Goal: Task Accomplishment & Management: Use online tool/utility

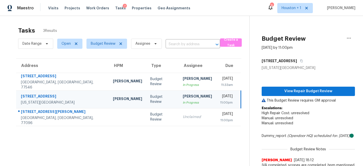
click at [164, 139] on section "Tasks 3 Results Date Range Open Budget Review Assignee ​ Create a Task Address …" at bounding box center [128, 117] width 241 height 186
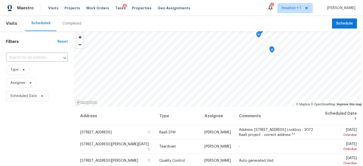
click at [66, 29] on div "Completed" at bounding box center [72, 23] width 31 height 15
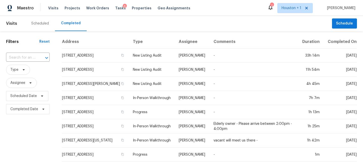
click at [134, 15] on div "Maestro Visits Projects Work Orders Tasks 6 Properties Geo Assignments 1 Housto…" at bounding box center [181, 8] width 363 height 16
click at [198, 19] on div "Scheduled Completed" at bounding box center [178, 23] width 307 height 15
click at [152, 38] on th "Type" at bounding box center [152, 41] width 46 height 13
click at [33, 57] on input "text" at bounding box center [21, 58] width 30 height 8
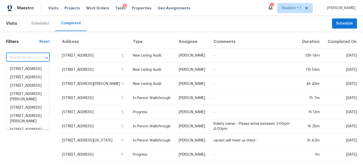
type input "M"
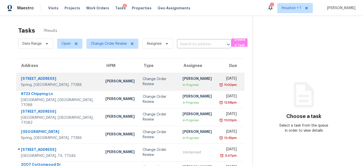
click at [148, 83] on div "Change Order Review" at bounding box center [159, 81] width 32 height 10
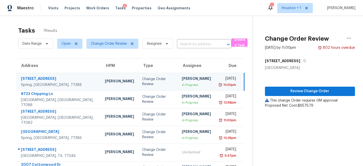
scroll to position [26, 0]
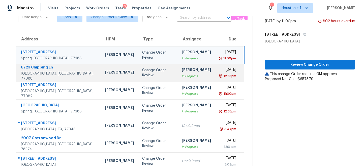
click at [182, 75] on div "In Progress" at bounding box center [196, 75] width 29 height 5
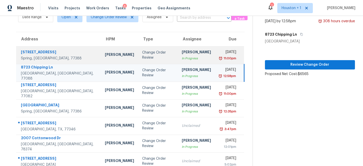
click at [219, 55] on div "Fri, Aug 15th 2025" at bounding box center [227, 52] width 17 height 6
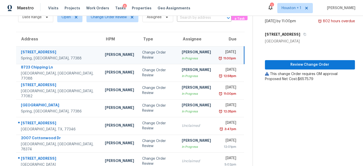
click at [301, 58] on div "Review Change Order This change Order requires GM approval Proposed Net Cost: $…" at bounding box center [310, 63] width 90 height 38
click at [297, 63] on span "Review Change Order" at bounding box center [310, 65] width 82 height 6
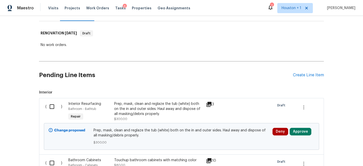
scroll to position [92, 0]
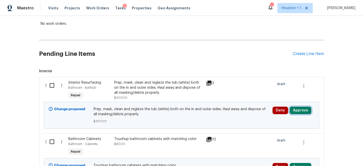
click at [296, 113] on button "Approve" at bounding box center [301, 110] width 22 height 8
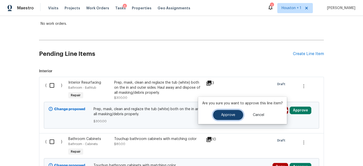
click at [232, 113] on span "Approve" at bounding box center [228, 115] width 14 height 4
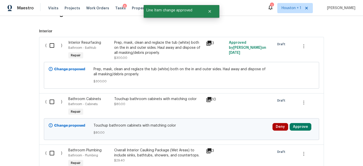
scroll to position [141, 0]
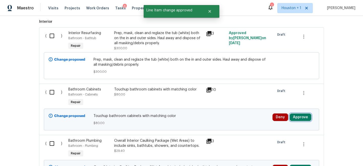
click at [305, 116] on button "Approve" at bounding box center [301, 117] width 22 height 8
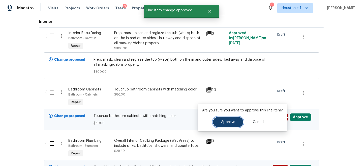
click at [227, 120] on span "Approve" at bounding box center [228, 122] width 14 height 4
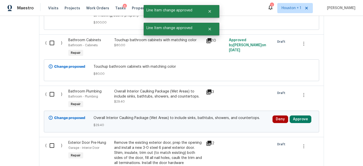
scroll to position [196, 0]
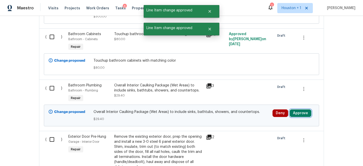
click at [296, 112] on button "Approve" at bounding box center [301, 113] width 22 height 8
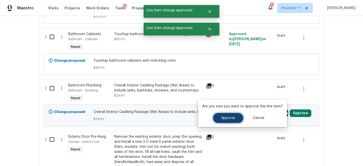
click at [230, 118] on span "Approve" at bounding box center [228, 118] width 14 height 4
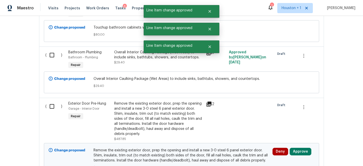
scroll to position [254, 0]
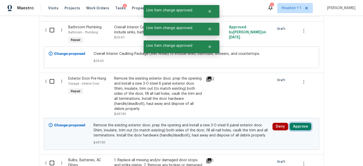
click at [295, 124] on button "Approve" at bounding box center [301, 127] width 22 height 8
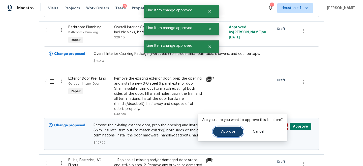
click at [232, 127] on button "Approve" at bounding box center [228, 131] width 30 height 10
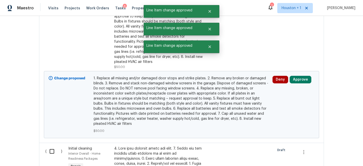
scroll to position [460, 0]
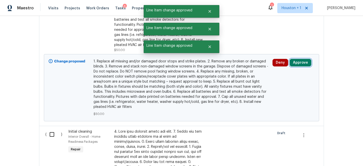
click at [298, 64] on button "Approve" at bounding box center [301, 63] width 22 height 8
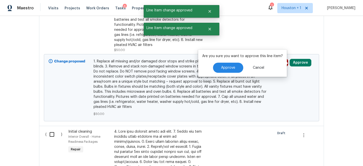
click at [210, 73] on div "Are you sure you want to approve this line item? Approve Cancel" at bounding box center [242, 62] width 89 height 27
click at [223, 67] on span "Approve" at bounding box center [228, 68] width 14 height 4
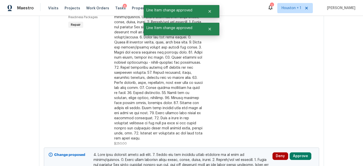
scroll to position [599, 0]
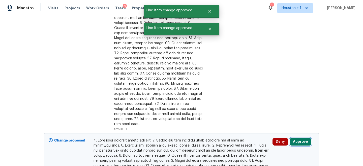
click at [307, 138] on button "Approve" at bounding box center [301, 142] width 22 height 8
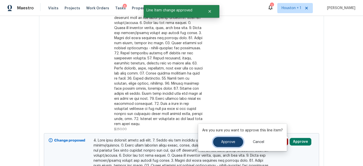
click at [225, 142] on span "Approve" at bounding box center [228, 142] width 14 height 4
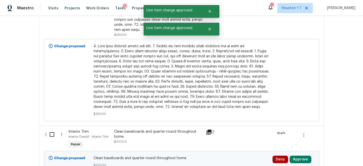
scroll to position [699, 0]
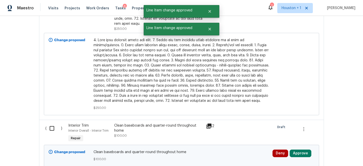
click at [295, 154] on div "Deny Approve" at bounding box center [293, 155] width 45 height 15
click at [295, 150] on button "Approve" at bounding box center [301, 153] width 22 height 8
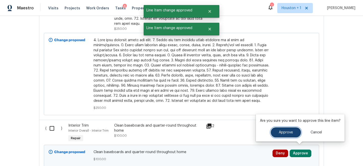
click at [284, 128] on button "Approve" at bounding box center [286, 132] width 30 height 10
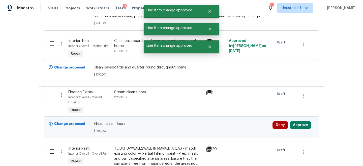
scroll to position [796, 0]
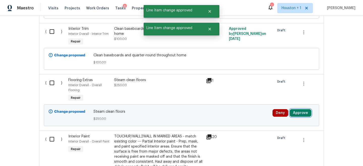
click at [299, 109] on button "Approve" at bounding box center [301, 113] width 22 height 8
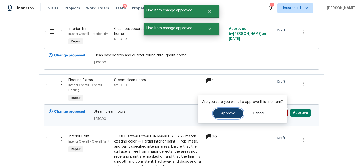
click at [231, 112] on span "Approve" at bounding box center [228, 114] width 14 height 4
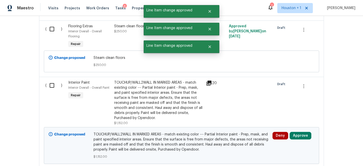
scroll to position [857, 0]
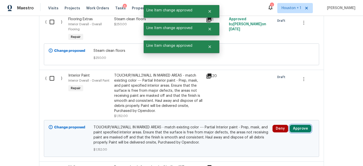
click at [299, 125] on button "Approve" at bounding box center [301, 129] width 22 height 8
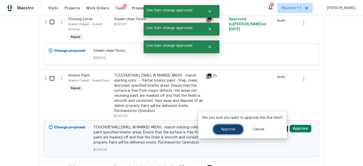
click at [233, 125] on button "Approve" at bounding box center [228, 129] width 30 height 10
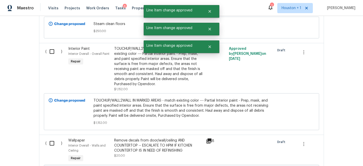
scroll to position [920, 0]
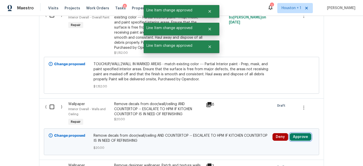
click at [305, 135] on button "Approve" at bounding box center [301, 137] width 22 height 8
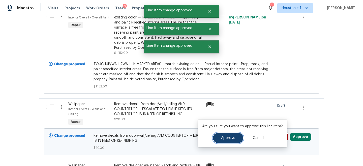
click at [231, 139] on span "Approve" at bounding box center [228, 138] width 14 height 4
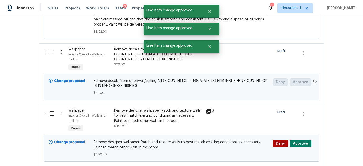
scroll to position [987, 0]
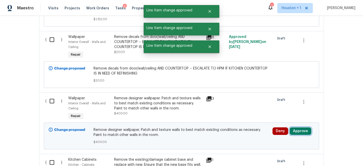
click at [297, 128] on button "Approve" at bounding box center [301, 131] width 22 height 8
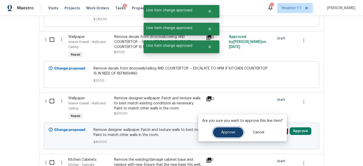
click at [225, 130] on span "Approve" at bounding box center [228, 132] width 14 height 4
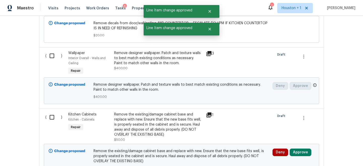
scroll to position [1043, 0]
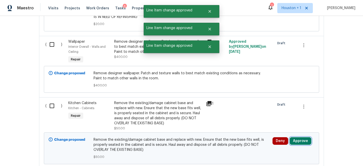
click at [305, 137] on button "Approve" at bounding box center [301, 141] width 22 height 8
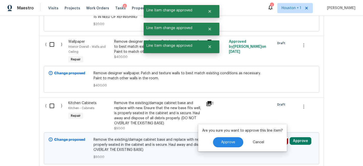
click at [212, 140] on div "Approve Cancel" at bounding box center [242, 142] width 81 height 10
click at [217, 140] on button "Approve" at bounding box center [228, 142] width 30 height 10
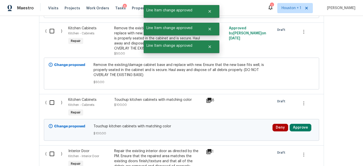
scroll to position [1133, 0]
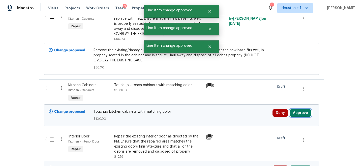
click at [304, 109] on button "Approve" at bounding box center [301, 113] width 22 height 8
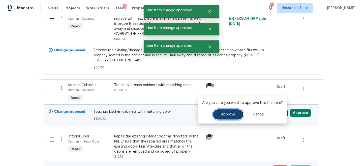
click at [235, 116] on button "Approve" at bounding box center [228, 114] width 30 height 10
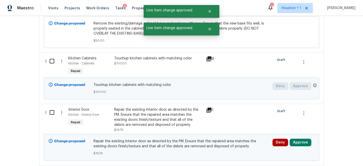
scroll to position [1183, 0]
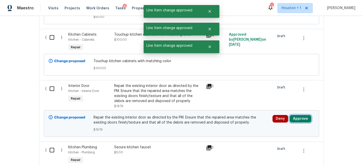
click at [300, 115] on button "Approve" at bounding box center [301, 119] width 22 height 8
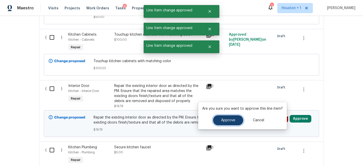
click at [217, 119] on button "Approve" at bounding box center [228, 120] width 30 height 10
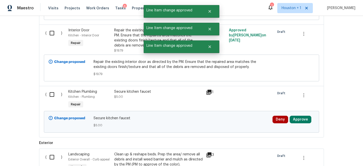
scroll to position [1247, 0]
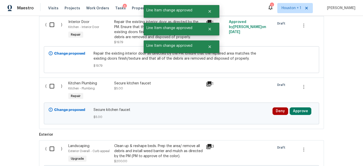
click at [312, 107] on div "Deny Approve" at bounding box center [294, 111] width 42 height 8
click at [303, 110] on button "Approve" at bounding box center [301, 111] width 22 height 8
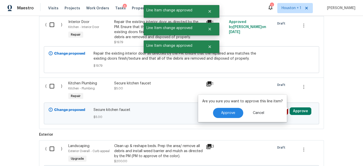
click at [232, 120] on div "Are you sure you want to approve this line item? Approve Cancel" at bounding box center [242, 108] width 89 height 27
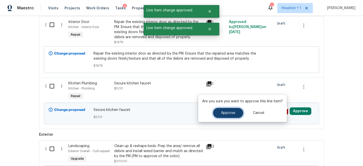
click at [227, 115] on button "Approve" at bounding box center [228, 113] width 30 height 10
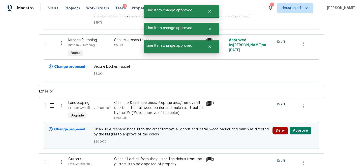
scroll to position [1296, 0]
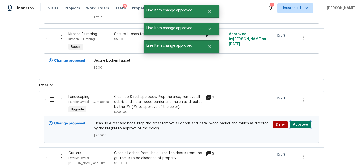
click at [300, 121] on button "Approve" at bounding box center [301, 125] width 22 height 8
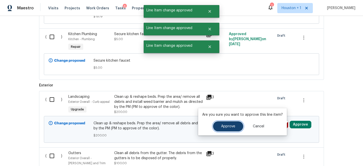
click at [233, 126] on span "Approve" at bounding box center [228, 126] width 14 height 4
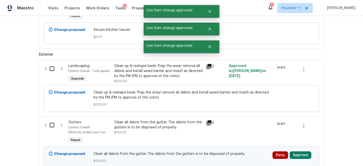
scroll to position [1373, 0]
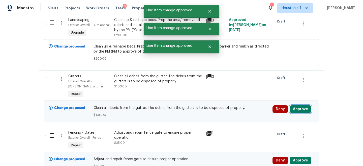
click at [291, 106] on button "Approve" at bounding box center [301, 109] width 22 height 8
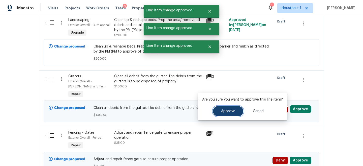
click at [235, 108] on button "Approve" at bounding box center [228, 111] width 30 height 10
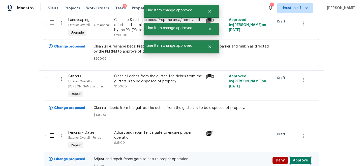
click at [297, 158] on button "Approve" at bounding box center [301, 160] width 22 height 8
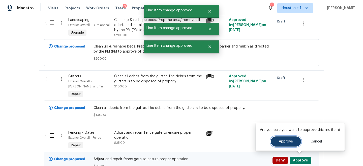
click at [278, 144] on button "Approve" at bounding box center [286, 141] width 30 height 10
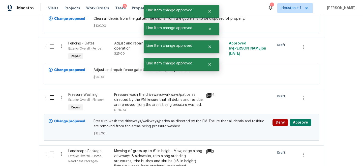
scroll to position [1484, 0]
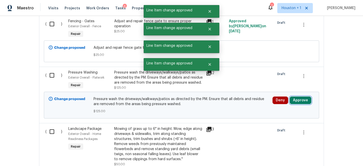
click at [295, 99] on button "Approve" at bounding box center [301, 100] width 22 height 8
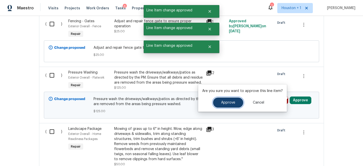
click at [232, 100] on button "Approve" at bounding box center [228, 102] width 30 height 10
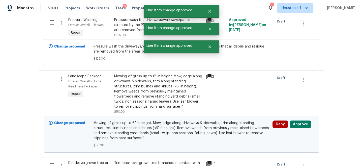
scroll to position [1544, 0]
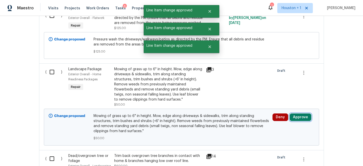
click at [299, 118] on button "Approve" at bounding box center [301, 117] width 22 height 8
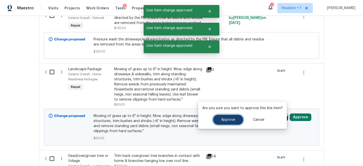
click at [234, 119] on span "Approve" at bounding box center [228, 120] width 14 height 4
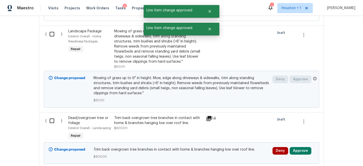
scroll to position [1590, 0]
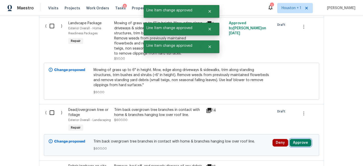
click at [295, 141] on button "Approve" at bounding box center [301, 143] width 22 height 8
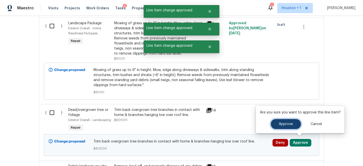
click at [275, 123] on button "Approve" at bounding box center [286, 124] width 30 height 10
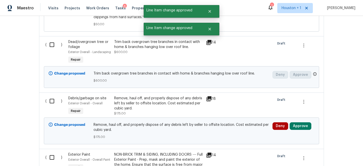
scroll to position [1673, 0]
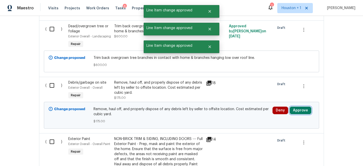
click at [293, 107] on button "Approve" at bounding box center [301, 110] width 22 height 8
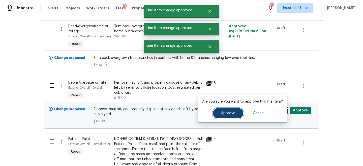
click at [229, 115] on span "Approve" at bounding box center [228, 113] width 14 height 4
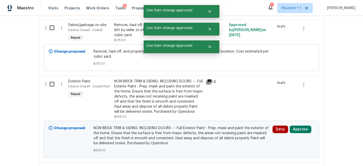
scroll to position [1740, 0]
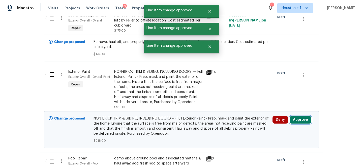
click at [298, 122] on button "Approve" at bounding box center [301, 120] width 22 height 8
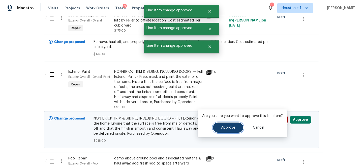
click at [234, 123] on button "Approve" at bounding box center [228, 127] width 30 height 10
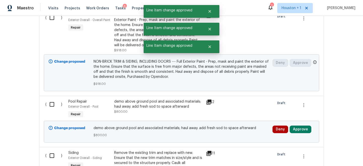
scroll to position [1804, 0]
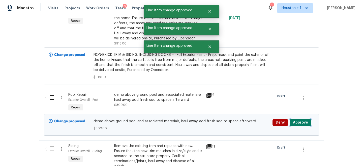
click at [294, 126] on button "Approve" at bounding box center [301, 123] width 22 height 8
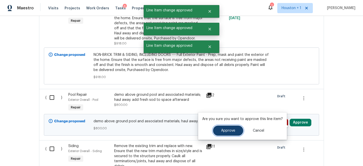
click at [216, 131] on button "Approve" at bounding box center [228, 130] width 30 height 10
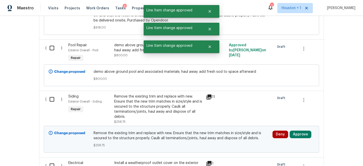
scroll to position [1862, 0]
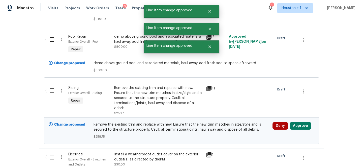
click at [298, 134] on div "Deny Approve" at bounding box center [293, 130] width 45 height 20
click at [297, 129] on button "Approve" at bounding box center [301, 126] width 22 height 8
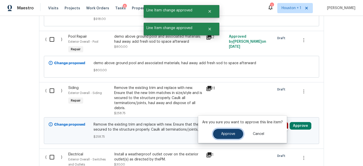
click at [229, 133] on span "Approve" at bounding box center [228, 134] width 14 height 4
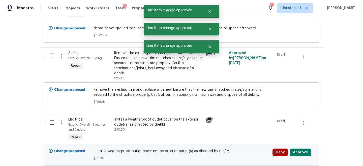
scroll to position [1902, 0]
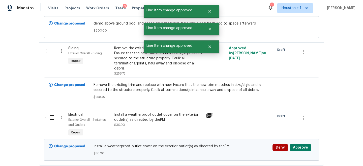
click at [298, 157] on div "Deny Approve" at bounding box center [293, 149] width 45 height 15
click at [298, 151] on button "Approve" at bounding box center [301, 148] width 22 height 8
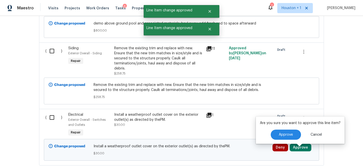
click at [283, 127] on div "Are you sure you want to approve this line item? Approve Cancel" at bounding box center [300, 129] width 89 height 27
click at [283, 134] on span "Approve" at bounding box center [286, 135] width 14 height 4
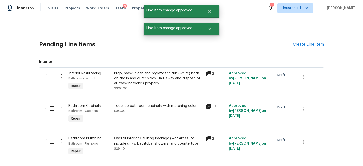
scroll to position [0, 0]
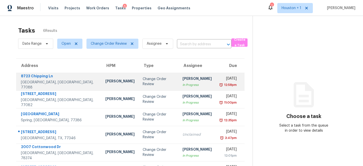
click at [158, 83] on div "Change Order Review" at bounding box center [159, 81] width 32 height 10
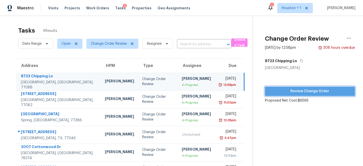
click at [282, 91] on span "Review Change Order" at bounding box center [310, 91] width 82 height 6
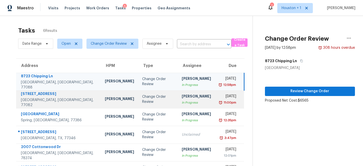
click at [215, 102] on td "[DATE] 11:00pm" at bounding box center [229, 99] width 29 height 18
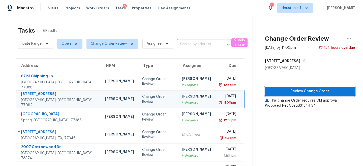
click at [300, 91] on span "Review Change Order" at bounding box center [310, 91] width 82 height 6
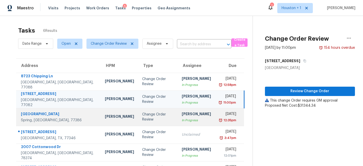
click at [191, 123] on td "[PERSON_NAME] In Progress" at bounding box center [196, 117] width 37 height 18
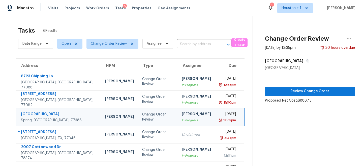
click at [307, 86] on div "Review Change Order Proposed Net Cost: $8867.3" at bounding box center [310, 86] width 90 height 33
click at [304, 90] on span "Review Change Order" at bounding box center [310, 91] width 82 height 6
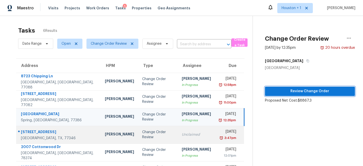
scroll to position [17, 0]
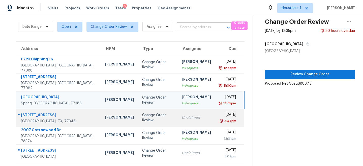
click at [187, 122] on td "Unclaimed" at bounding box center [196, 118] width 37 height 18
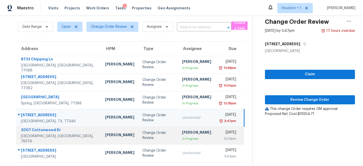
click at [220, 132] on div "Thu, Sep 18th 2025" at bounding box center [228, 133] width 17 height 6
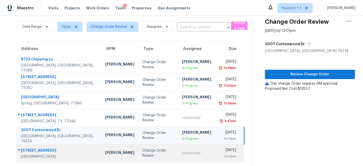
click at [182, 146] on td "Unclaimed" at bounding box center [196, 153] width 37 height 18
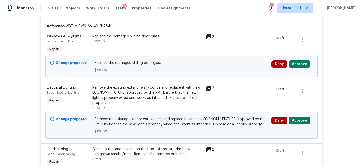
scroll to position [182, 0]
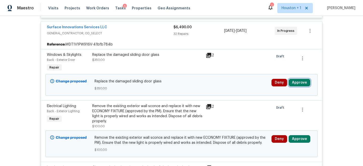
click at [299, 86] on button "Approve" at bounding box center [300, 83] width 22 height 8
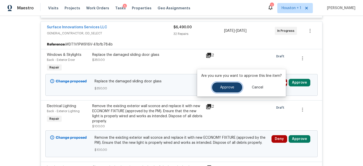
click at [217, 88] on button "Approve" at bounding box center [227, 87] width 30 height 10
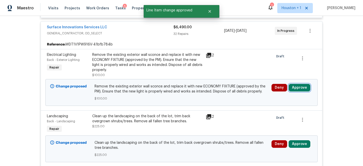
click at [297, 87] on button "Approve" at bounding box center [300, 88] width 22 height 8
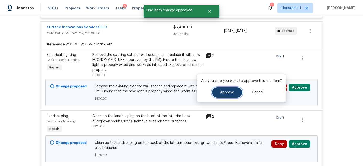
click at [224, 90] on button "Approve" at bounding box center [227, 92] width 30 height 10
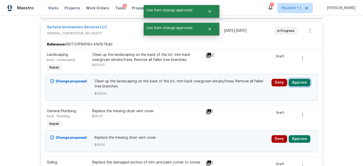
click at [299, 85] on button "Approve" at bounding box center [300, 83] width 22 height 8
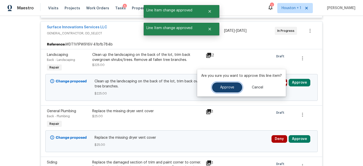
click at [232, 85] on button "Approve" at bounding box center [227, 87] width 30 height 10
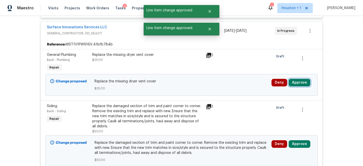
click at [300, 83] on button "Approve" at bounding box center [300, 83] width 22 height 8
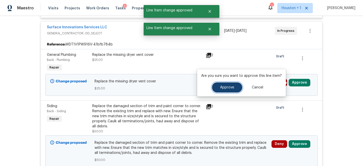
click at [222, 89] on span "Approve" at bounding box center [227, 88] width 14 height 4
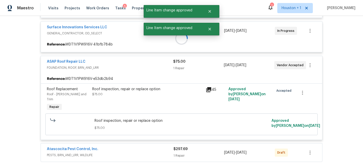
click at [297, 83] on div at bounding box center [181, 38] width 285 height 250
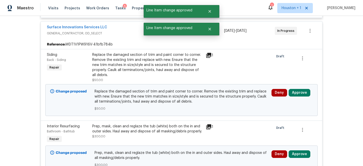
click at [300, 97] on div "Deny Approve" at bounding box center [292, 99] width 44 height 25
click at [301, 94] on button "Approve" at bounding box center [300, 93] width 22 height 8
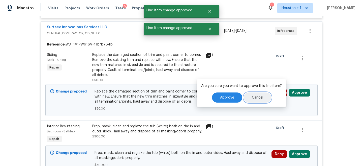
click at [245, 97] on button "Cancel" at bounding box center [258, 97] width 28 height 10
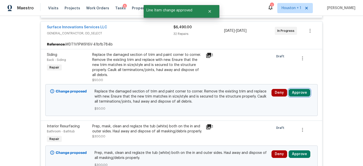
click at [297, 91] on button "Approve" at bounding box center [300, 93] width 22 height 8
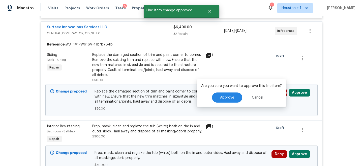
click at [225, 92] on div "Are you sure you want to approve this line item? Approve Cancel" at bounding box center [241, 92] width 89 height 27
click at [225, 94] on button "Approve" at bounding box center [227, 97] width 30 height 10
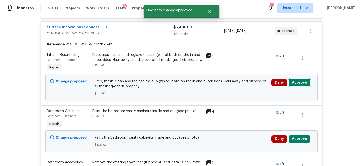
click at [301, 84] on button "Approve" at bounding box center [300, 83] width 22 height 8
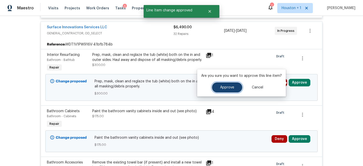
click at [212, 87] on button "Approve" at bounding box center [227, 87] width 30 height 10
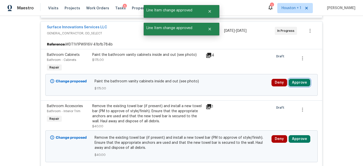
click at [305, 82] on button "Approve" at bounding box center [300, 83] width 22 height 8
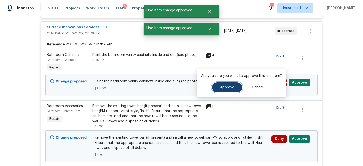
click at [227, 89] on button "Approve" at bounding box center [227, 87] width 30 height 10
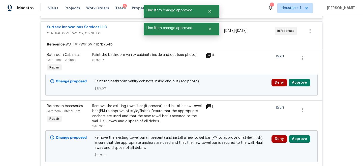
scroll to position [189, 0]
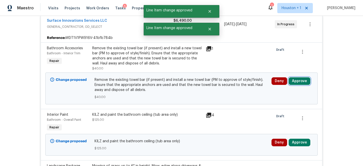
click at [299, 81] on button "Approve" at bounding box center [300, 81] width 22 height 8
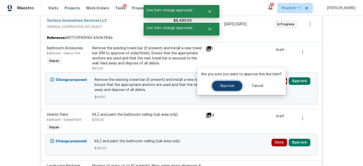
click at [226, 86] on span "Approve" at bounding box center [227, 86] width 14 height 4
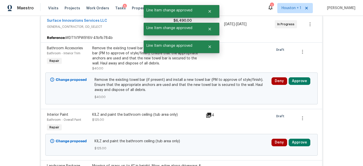
scroll to position [197, 0]
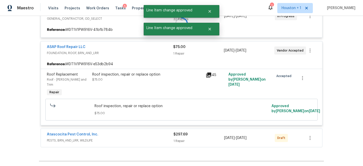
click at [301, 71] on div at bounding box center [181, 24] width 285 height 250
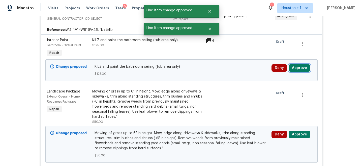
click at [302, 66] on button "Approve" at bounding box center [300, 68] width 22 height 8
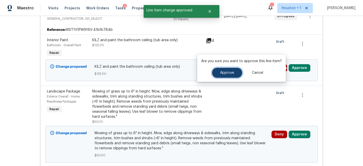
click at [228, 70] on button "Approve" at bounding box center [227, 73] width 30 height 10
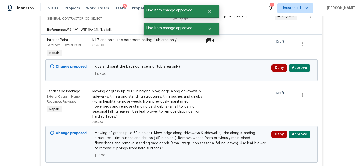
scroll to position [205, 0]
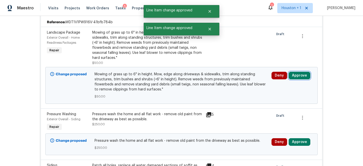
click at [299, 77] on button "Approve" at bounding box center [300, 76] width 22 height 8
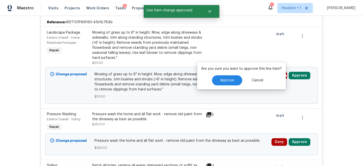
click at [228, 74] on div "Are you sure you want to approve this line item? Approve Cancel" at bounding box center [241, 75] width 89 height 27
click at [228, 77] on button "Approve" at bounding box center [227, 80] width 30 height 10
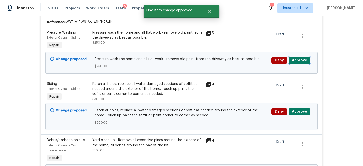
click at [298, 59] on button "Approve" at bounding box center [300, 61] width 22 height 8
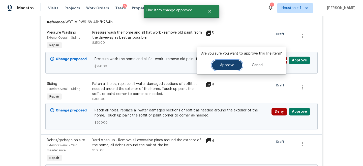
click at [214, 64] on button "Approve" at bounding box center [227, 65] width 30 height 10
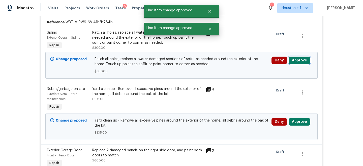
click at [306, 62] on button "Approve" at bounding box center [300, 61] width 22 height 8
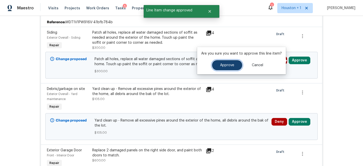
click at [223, 64] on span "Approve" at bounding box center [227, 65] width 14 height 4
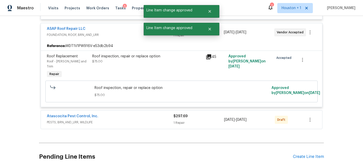
scroll to position [217, 0]
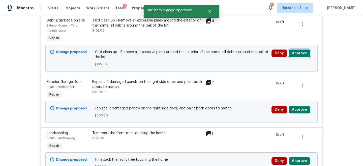
click at [298, 55] on button "Approve" at bounding box center [300, 53] width 22 height 8
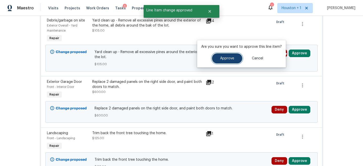
click at [224, 55] on button "Approve" at bounding box center [227, 58] width 30 height 10
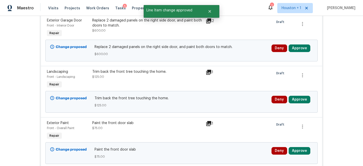
click at [295, 53] on div "Deny Approve" at bounding box center [292, 50] width 44 height 15
click at [297, 46] on button "Approve" at bounding box center [300, 48] width 22 height 8
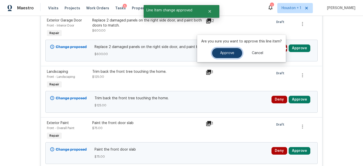
click at [236, 55] on button "Approve" at bounding box center [227, 53] width 30 height 10
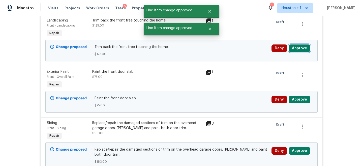
click at [300, 49] on button "Approve" at bounding box center [300, 48] width 22 height 8
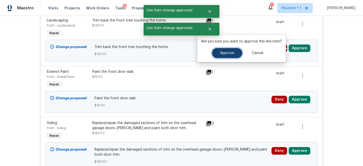
click at [233, 49] on button "Approve" at bounding box center [227, 53] width 30 height 10
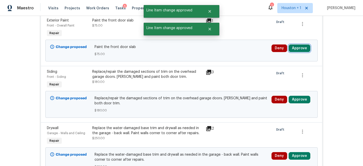
click at [299, 45] on button "Approve" at bounding box center [300, 48] width 22 height 8
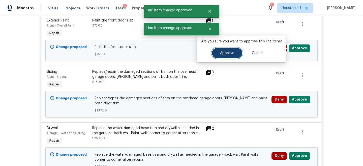
click at [229, 50] on button "Approve" at bounding box center [227, 53] width 30 height 10
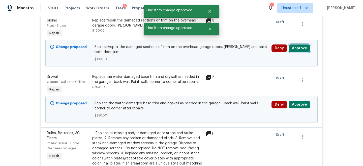
click at [301, 51] on button "Approve" at bounding box center [300, 48] width 22 height 8
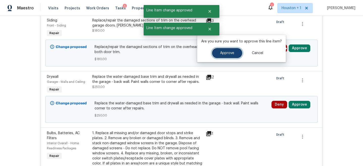
click at [219, 56] on button "Approve" at bounding box center [227, 53] width 30 height 10
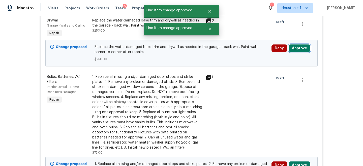
click at [299, 49] on button "Approve" at bounding box center [300, 48] width 22 height 8
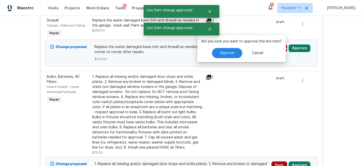
click at [235, 59] on div "Are you sure you want to approve this line item? Approve Cancel" at bounding box center [241, 48] width 89 height 27
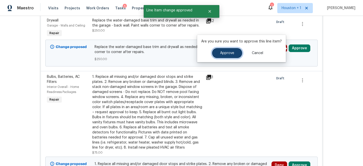
click at [231, 54] on span "Approve" at bounding box center [227, 53] width 14 height 4
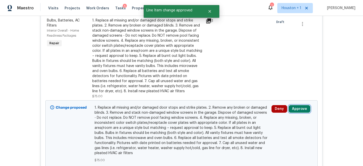
click at [297, 109] on button "Approve" at bounding box center [300, 109] width 22 height 8
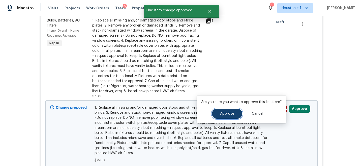
click at [222, 116] on button "Approve" at bounding box center [227, 114] width 30 height 10
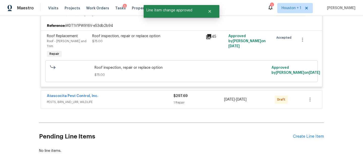
scroll to position [2328, 0]
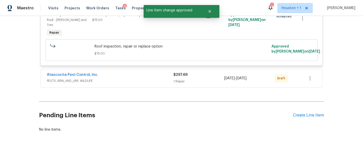
click at [235, 79] on span "[DATE]" at bounding box center [229, 78] width 11 height 4
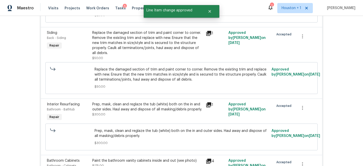
scroll to position [1072, 0]
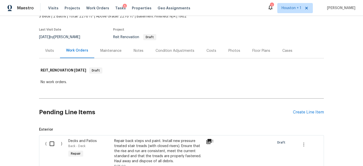
scroll to position [89, 0]
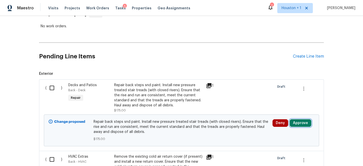
click at [302, 124] on button "Approve" at bounding box center [301, 123] width 22 height 8
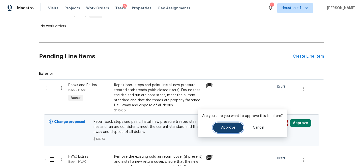
click at [216, 131] on button "Approve" at bounding box center [228, 127] width 30 height 10
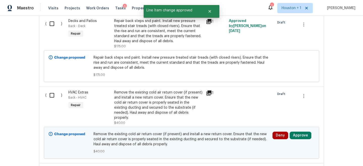
scroll to position [155, 0]
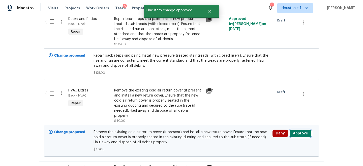
click at [298, 131] on button "Approve" at bounding box center [301, 133] width 22 height 8
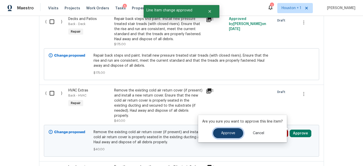
click at [221, 134] on span "Approve" at bounding box center [228, 133] width 14 height 4
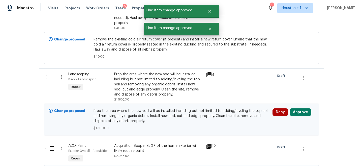
scroll to position [264, 0]
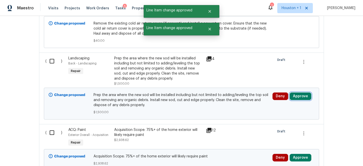
click at [300, 93] on button "Approve" at bounding box center [301, 96] width 22 height 8
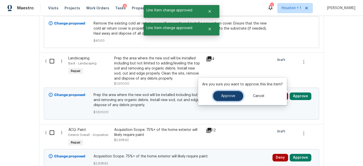
click at [223, 96] on span "Approve" at bounding box center [228, 96] width 14 height 4
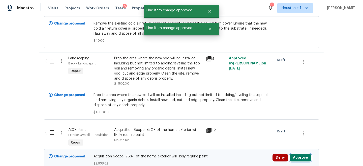
click at [300, 154] on button "Approve" at bounding box center [301, 158] width 22 height 8
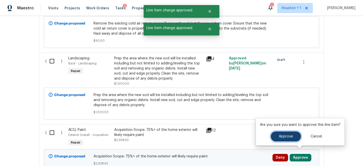
click at [280, 138] on span "Approve" at bounding box center [286, 137] width 14 height 4
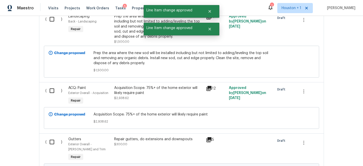
scroll to position [314, 0]
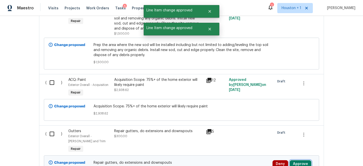
click at [299, 161] on button "Approve" at bounding box center [301, 164] width 22 height 8
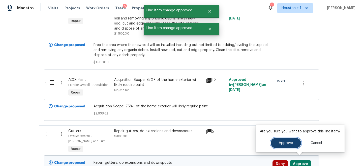
click at [279, 147] on button "Approve" at bounding box center [286, 143] width 30 height 10
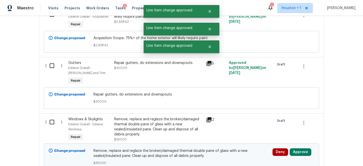
scroll to position [397, 0]
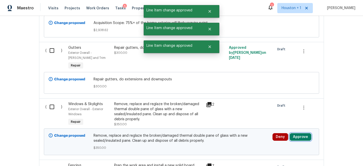
click at [297, 133] on button "Approve" at bounding box center [301, 137] width 22 height 8
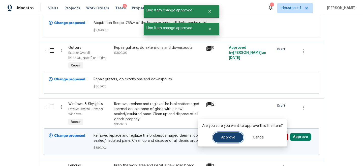
click at [231, 140] on button "Approve" at bounding box center [228, 137] width 30 height 10
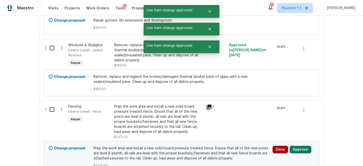
scroll to position [475, 0]
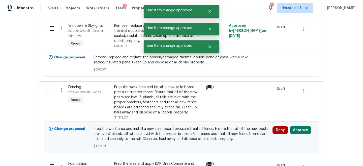
click at [296, 130] on div "Deny Approve" at bounding box center [293, 137] width 45 height 25
click at [297, 127] on button "Approve" at bounding box center [301, 130] width 22 height 8
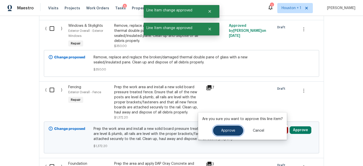
click at [236, 130] on button "Approve" at bounding box center [228, 130] width 30 height 10
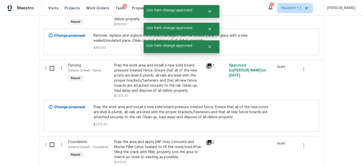
scroll to position [528, 0]
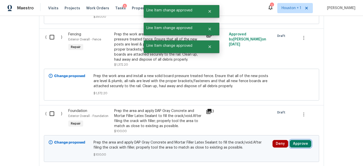
click at [295, 140] on button "Approve" at bounding box center [301, 144] width 22 height 8
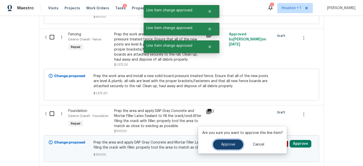
click at [232, 140] on button "Approve" at bounding box center [228, 144] width 30 height 10
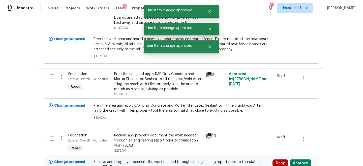
scroll to position [570, 0]
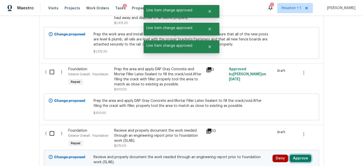
click at [302, 154] on button "Approve" at bounding box center [301, 158] width 22 height 8
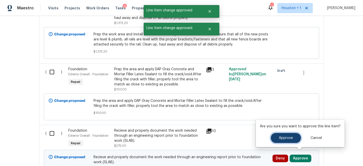
click at [283, 134] on button "Approve" at bounding box center [286, 138] width 30 height 10
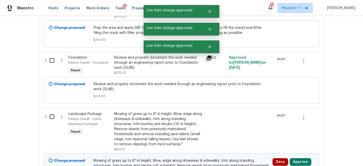
scroll to position [655, 0]
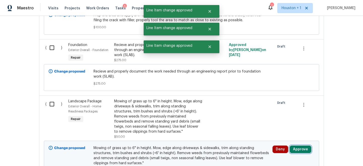
click at [298, 145] on button "Approve" at bounding box center [301, 149] width 22 height 8
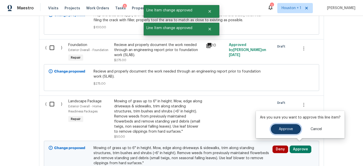
click at [276, 134] on button "Approve" at bounding box center [286, 129] width 30 height 10
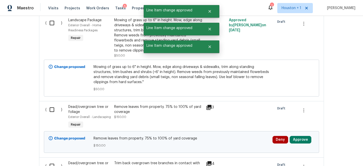
scroll to position [748, 0]
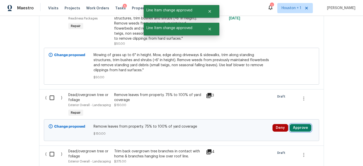
click at [304, 124] on button "Approve" at bounding box center [301, 128] width 22 height 8
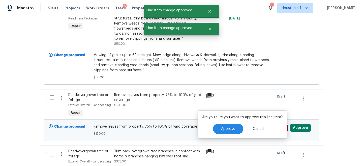
click at [232, 134] on div "Are you sure you want to approve this line item? Approve Cancel" at bounding box center [242, 124] width 89 height 27
click at [235, 130] on button "Approve" at bounding box center [228, 129] width 30 height 10
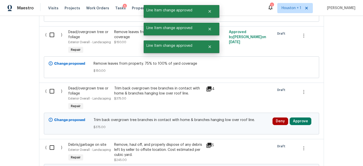
scroll to position [816, 0]
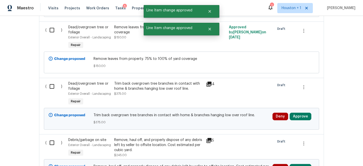
click at [301, 111] on div "Deny Approve" at bounding box center [293, 118] width 45 height 15
click at [297, 113] on button "Approve" at bounding box center [301, 117] width 22 height 8
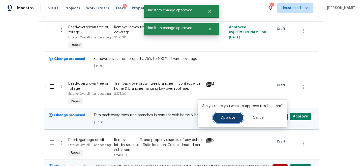
click at [232, 116] on span "Approve" at bounding box center [228, 118] width 14 height 4
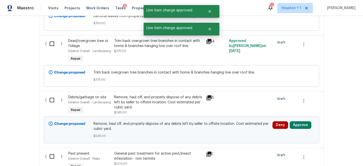
scroll to position [863, 0]
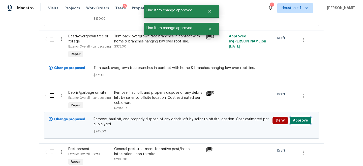
click at [297, 117] on button "Approve" at bounding box center [301, 121] width 22 height 8
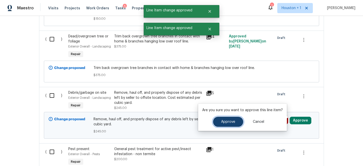
click at [230, 117] on button "Approve" at bounding box center [228, 122] width 30 height 10
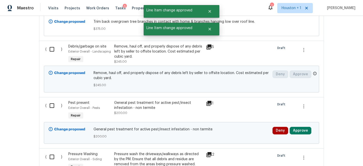
scroll to position [914, 0]
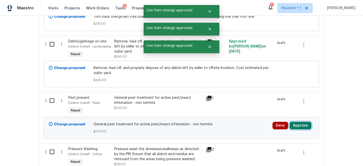
click at [299, 122] on button "Approve" at bounding box center [301, 126] width 22 height 8
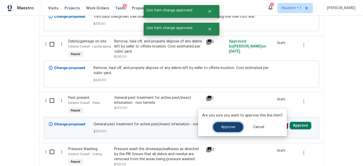
click at [220, 122] on button "Approve" at bounding box center [228, 127] width 30 height 10
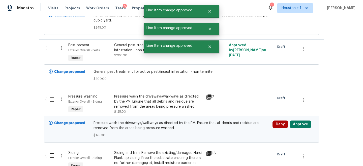
scroll to position [973, 0]
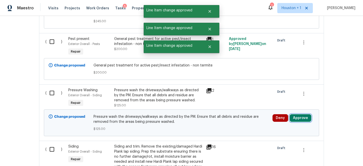
click at [303, 116] on button "Approve" at bounding box center [301, 118] width 22 height 8
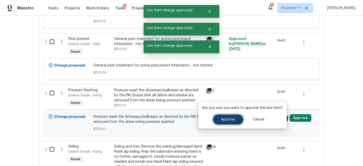
click at [233, 123] on button "Approve" at bounding box center [228, 119] width 30 height 10
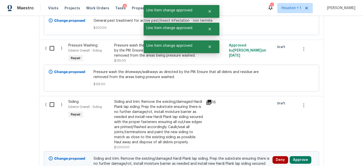
scroll to position [1023, 0]
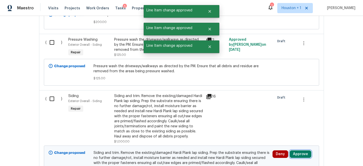
click at [298, 156] on button "Approve" at bounding box center [301, 154] width 22 height 8
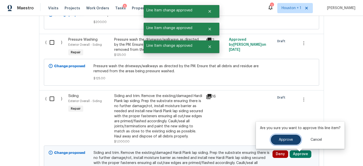
click at [277, 139] on button "Approve" at bounding box center [286, 140] width 30 height 10
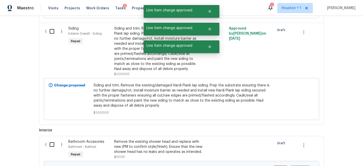
scroll to position [1101, 0]
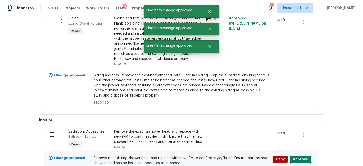
click at [302, 163] on button "Approve" at bounding box center [301, 159] width 22 height 8
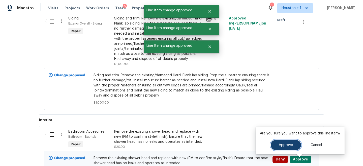
click at [276, 144] on button "Approve" at bounding box center [286, 145] width 30 height 10
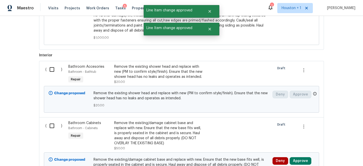
scroll to position [1186, 0]
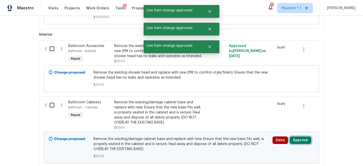
click at [300, 140] on button "Approve" at bounding box center [301, 140] width 22 height 8
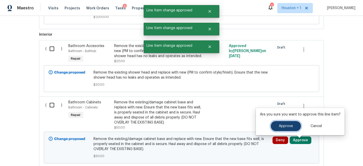
click at [273, 121] on button "Approve" at bounding box center [286, 126] width 30 height 10
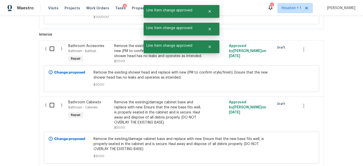
scroll to position [1237, 0]
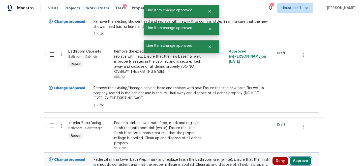
click at [301, 164] on button "Approve" at bounding box center [301, 161] width 22 height 8
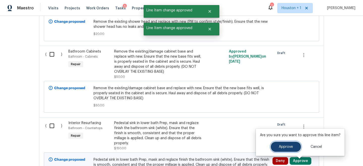
click at [284, 145] on span "Approve" at bounding box center [286, 147] width 14 height 4
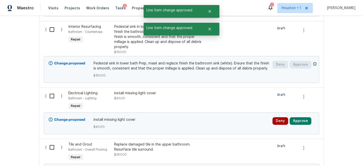
scroll to position [1378, 0]
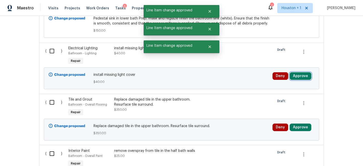
click at [302, 80] on button "Approve" at bounding box center [301, 76] width 22 height 8
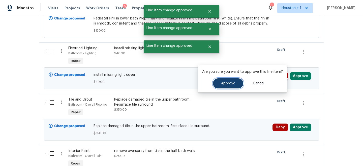
click at [234, 84] on button "Approve" at bounding box center [228, 83] width 30 height 10
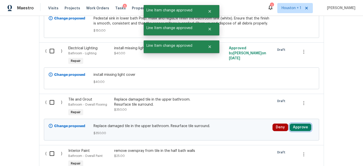
click at [300, 129] on button "Approve" at bounding box center [301, 127] width 22 height 8
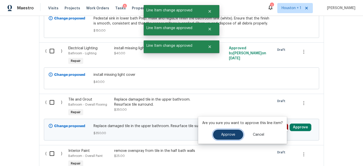
click at [223, 132] on button "Approve" at bounding box center [228, 134] width 30 height 10
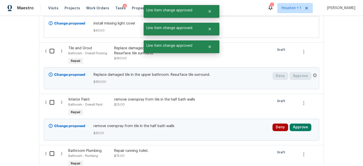
scroll to position [1460, 0]
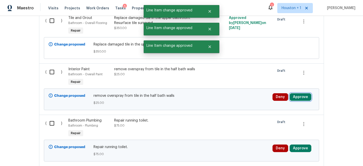
click at [292, 101] on button "Approve" at bounding box center [301, 97] width 22 height 8
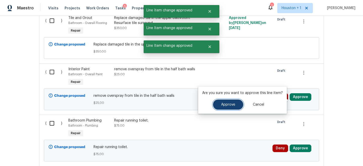
click at [230, 109] on button "Approve" at bounding box center [228, 104] width 30 height 10
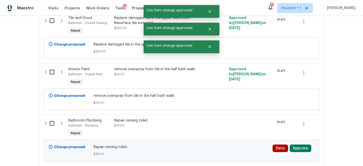
click at [298, 144] on div "Change proposed Repair running toilet. $75.00 Deny Approve" at bounding box center [182, 151] width 276 height 22
click at [297, 150] on button "Approve" at bounding box center [301, 148] width 22 height 8
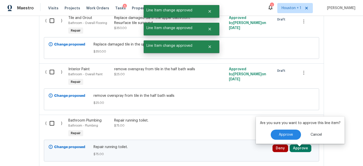
click at [271, 128] on div "Are you sure you want to approve this line item? Approve Cancel" at bounding box center [300, 129] width 89 height 27
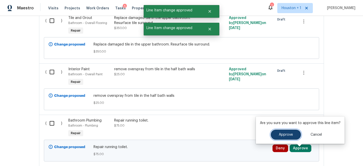
click at [276, 133] on button "Approve" at bounding box center [286, 134] width 30 height 10
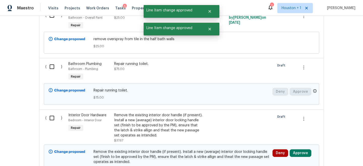
scroll to position [1529, 0]
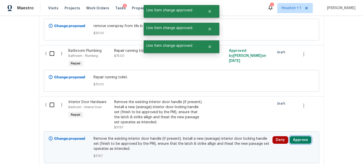
click at [304, 144] on button "Approve" at bounding box center [301, 140] width 22 height 8
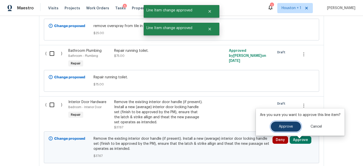
click at [281, 123] on button "Approve" at bounding box center [286, 126] width 30 height 10
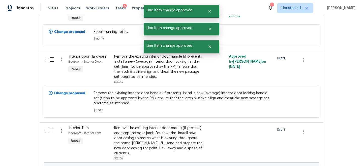
scroll to position [1582, 0]
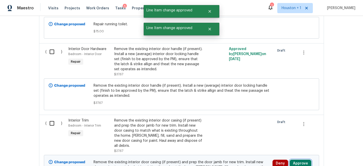
click at [297, 160] on button "Approve" at bounding box center [301, 163] width 22 height 8
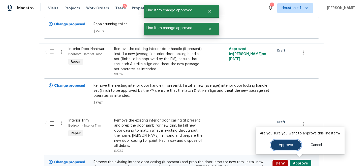
click at [280, 148] on button "Approve" at bounding box center [286, 145] width 30 height 10
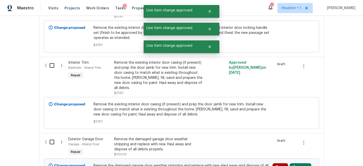
scroll to position [1666, 0]
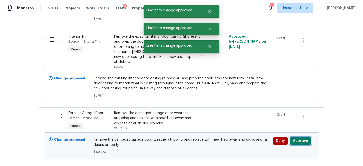
click at [303, 138] on button "Approve" at bounding box center [301, 141] width 22 height 8
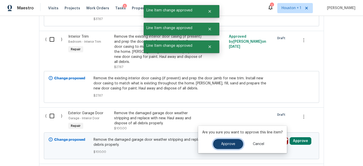
click at [226, 140] on button "Approve" at bounding box center [228, 144] width 30 height 10
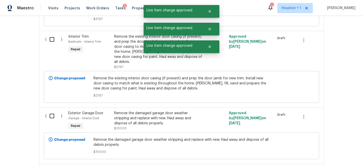
scroll to position [1733, 0]
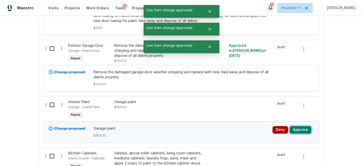
click at [298, 127] on button "Approve" at bounding box center [301, 130] width 22 height 8
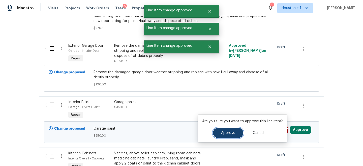
click at [234, 135] on button "Approve" at bounding box center [228, 133] width 30 height 10
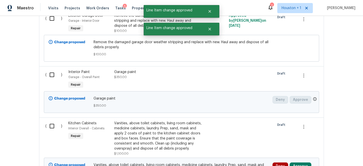
scroll to position [1806, 0]
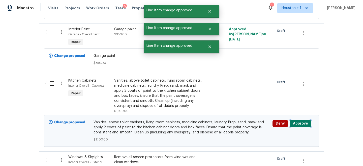
click at [297, 124] on button "Approve" at bounding box center [301, 124] width 22 height 8
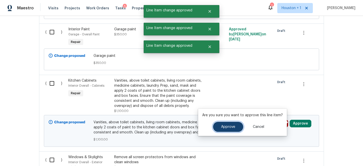
click at [229, 126] on span "Approve" at bounding box center [228, 127] width 14 height 4
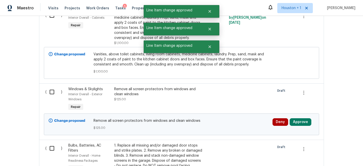
scroll to position [1893, 0]
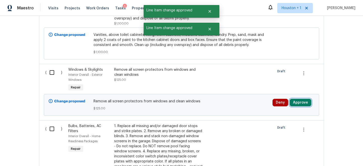
click at [299, 102] on button "Approve" at bounding box center [301, 103] width 22 height 8
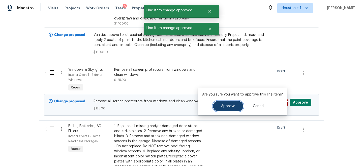
click at [230, 104] on button "Approve" at bounding box center [228, 106] width 30 height 10
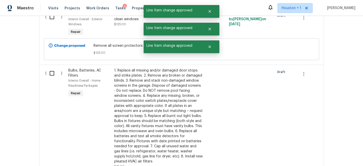
scroll to position [1971, 0]
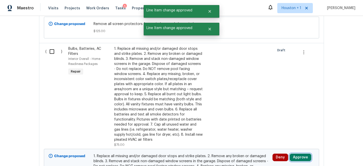
click at [303, 153] on button "Approve" at bounding box center [301, 157] width 22 height 8
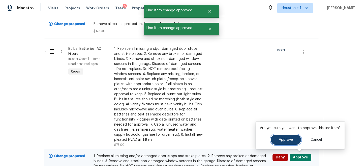
click at [274, 135] on button "Approve" at bounding box center [286, 140] width 30 height 10
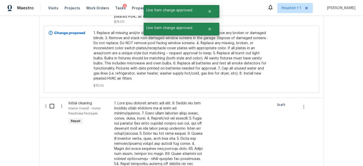
scroll to position [2259, 0]
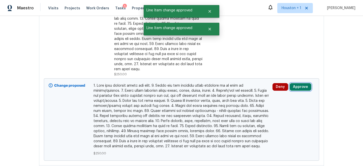
click at [302, 83] on button "Approve" at bounding box center [301, 87] width 22 height 8
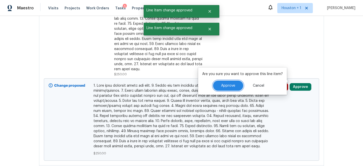
click at [224, 87] on button "Approve" at bounding box center [228, 85] width 30 height 10
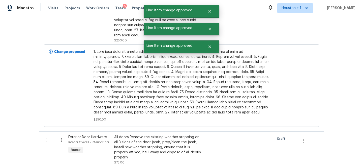
scroll to position [2333, 0]
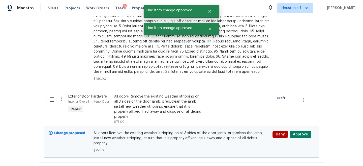
click at [295, 129] on div "Deny Approve" at bounding box center [293, 141] width 45 height 25
click at [295, 130] on button "Approve" at bounding box center [301, 134] width 22 height 8
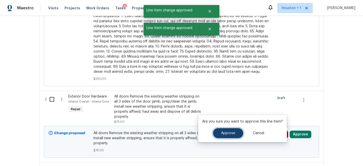
click at [220, 130] on button "Approve" at bounding box center [228, 133] width 30 height 10
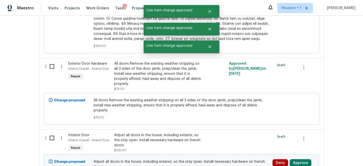
scroll to position [2392, 0]
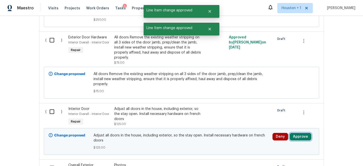
click at [296, 133] on button "Approve" at bounding box center [301, 137] width 22 height 8
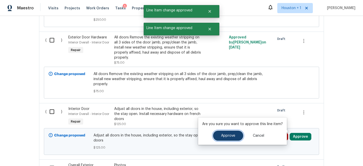
click at [228, 137] on span "Approve" at bounding box center [228, 136] width 14 height 4
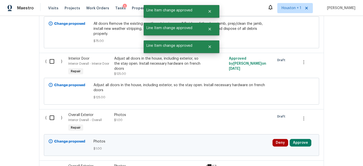
scroll to position [2454, 0]
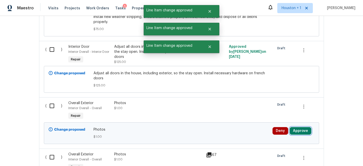
click at [298, 127] on button "Approve" at bounding box center [301, 131] width 22 height 8
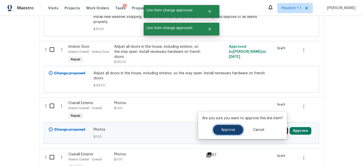
click at [229, 131] on span "Approve" at bounding box center [228, 130] width 14 height 4
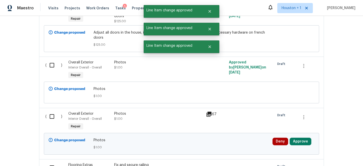
scroll to position [2500, 0]
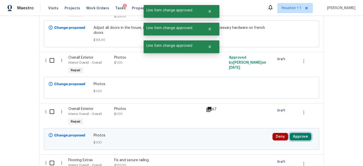
click at [300, 133] on button "Approve" at bounding box center [301, 137] width 22 height 8
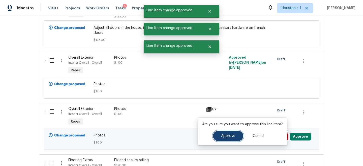
click at [226, 136] on span "Approve" at bounding box center [228, 136] width 14 height 4
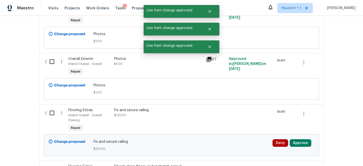
scroll to position [2572, 0]
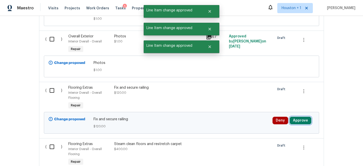
click at [299, 117] on button "Approve" at bounding box center [301, 121] width 22 height 8
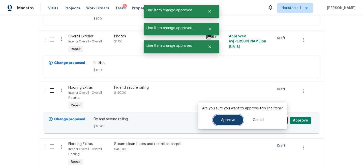
click at [227, 120] on span "Approve" at bounding box center [228, 120] width 14 height 4
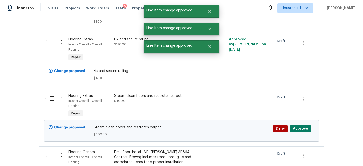
scroll to position [2630, 0]
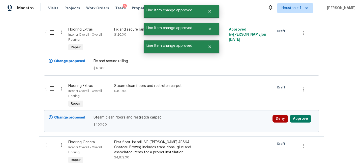
click at [297, 118] on div "Deny Approve" at bounding box center [293, 120] width 45 height 15
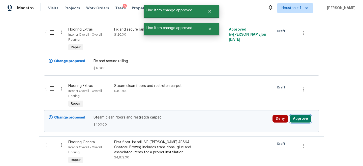
click at [302, 115] on button "Approve" at bounding box center [301, 119] width 22 height 8
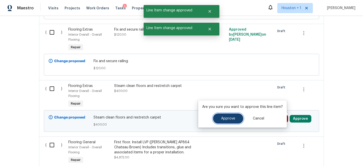
click at [233, 117] on span "Approve" at bounding box center [228, 119] width 14 height 4
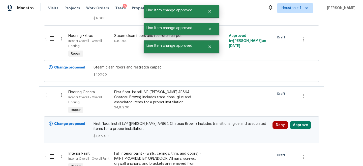
scroll to position [2693, 0]
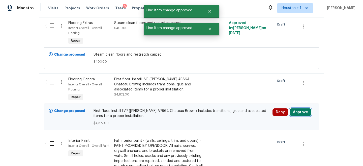
click at [307, 108] on button "Approve" at bounding box center [301, 112] width 22 height 8
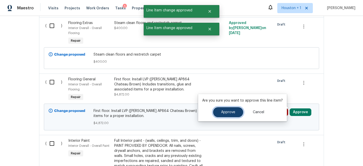
click at [229, 113] on span "Approve" at bounding box center [228, 112] width 14 height 4
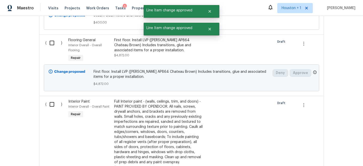
scroll to position [2787, 0]
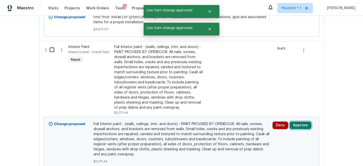
click at [303, 123] on button "Approve" at bounding box center [301, 125] width 22 height 8
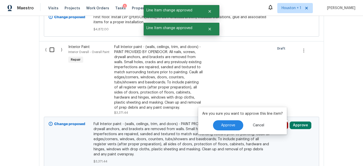
click at [209, 128] on div "Approve Cancel" at bounding box center [242, 125] width 81 height 10
click at [222, 125] on span "Approve" at bounding box center [228, 125] width 14 height 4
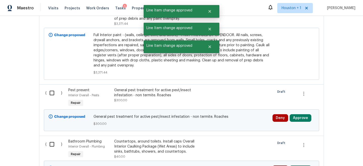
scroll to position [2880, 0]
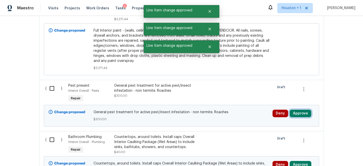
click at [297, 110] on button "Approve" at bounding box center [301, 114] width 22 height 8
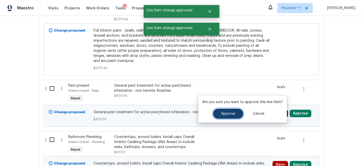
click at [224, 113] on span "Approve" at bounding box center [228, 114] width 14 height 4
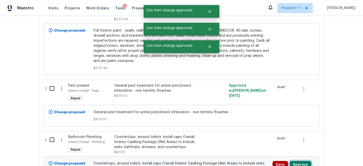
click at [300, 161] on button "Approve" at bounding box center [301, 165] width 22 height 8
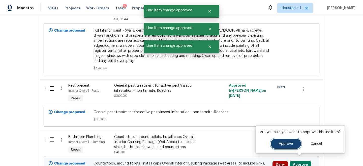
click at [292, 141] on button "Approve" at bounding box center [286, 144] width 30 height 10
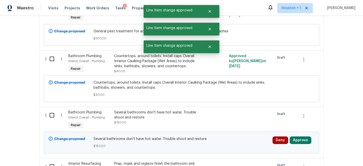
scroll to position [2979, 0]
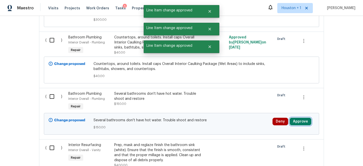
click at [302, 118] on button "Approve" at bounding box center [301, 122] width 22 height 8
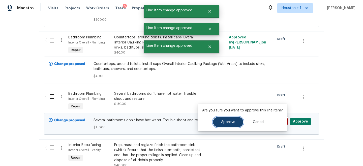
click at [231, 121] on span "Approve" at bounding box center [228, 122] width 14 height 4
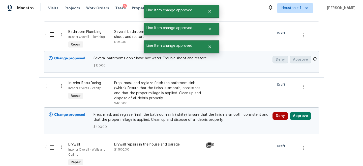
scroll to position [3056, 0]
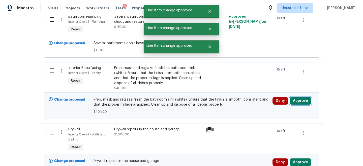
click at [305, 97] on button "Approve" at bounding box center [301, 101] width 22 height 8
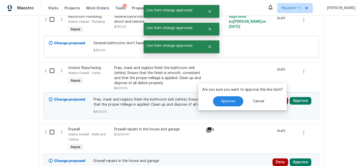
click at [222, 94] on div "Are you sure you want to approve this line item? Approve Cancel" at bounding box center [242, 96] width 89 height 27
click at [221, 104] on button "Approve" at bounding box center [228, 101] width 30 height 10
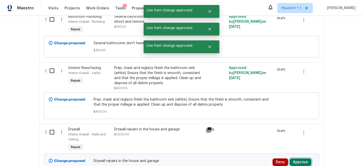
click at [295, 158] on button "Approve" at bounding box center [301, 162] width 22 height 8
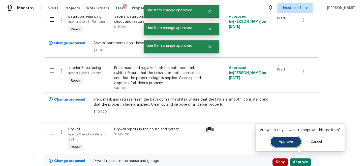
click at [281, 140] on span "Approve" at bounding box center [286, 142] width 14 height 4
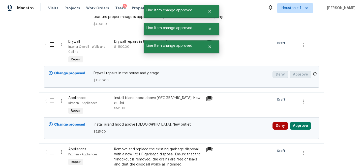
scroll to position [3175, 0]
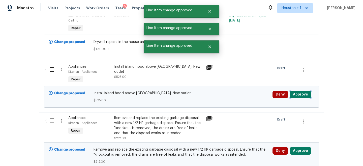
click at [294, 91] on button "Approve" at bounding box center [301, 95] width 22 height 8
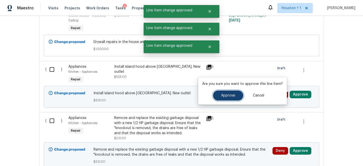
click at [225, 100] on button "Approve" at bounding box center [228, 95] width 30 height 10
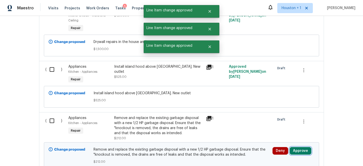
click at [306, 147] on button "Approve" at bounding box center [301, 151] width 22 height 8
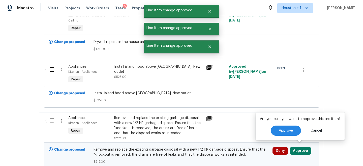
click at [280, 121] on p "Are you sure you want to approve this line item?" at bounding box center [300, 118] width 81 height 5
click at [280, 131] on span "Approve" at bounding box center [286, 131] width 14 height 4
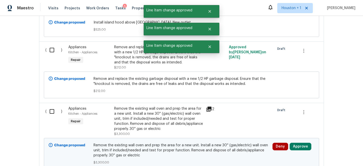
scroll to position [3283, 0]
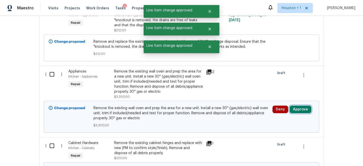
click at [299, 109] on button "Approve" at bounding box center [301, 109] width 22 height 8
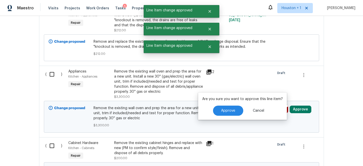
click at [223, 119] on div "Are you sure you want to approve this line item? Approve Cancel" at bounding box center [242, 105] width 89 height 27
click at [221, 110] on span "Approve" at bounding box center [228, 111] width 14 height 4
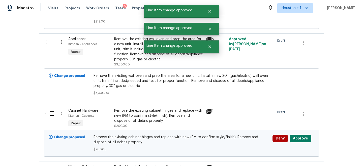
scroll to position [3331, 0]
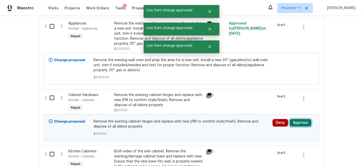
click at [294, 119] on button "Approve" at bounding box center [301, 123] width 22 height 8
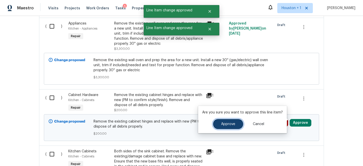
click at [231, 124] on span "Approve" at bounding box center [228, 124] width 14 height 4
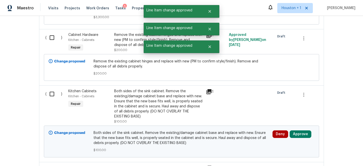
scroll to position [3400, 0]
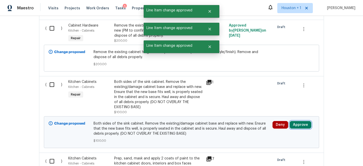
click at [304, 123] on button "Approve" at bounding box center [301, 125] width 22 height 8
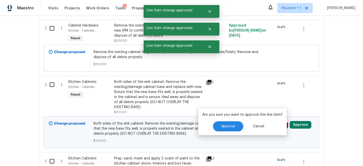
click at [232, 131] on div "Are you sure you want to approve this line item? Approve Cancel" at bounding box center [242, 121] width 89 height 27
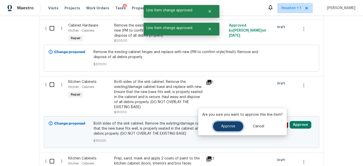
click at [230, 129] on button "Approve" at bounding box center [228, 126] width 30 height 10
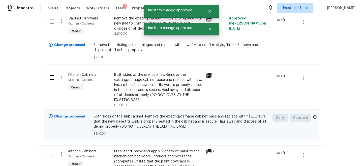
scroll to position [3470, 0]
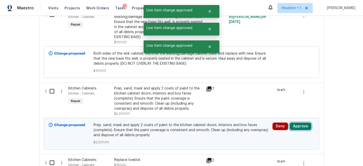
click at [295, 123] on button "Approve" at bounding box center [301, 126] width 22 height 8
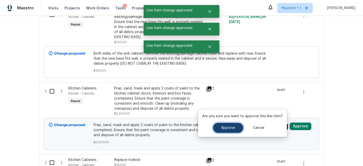
click at [231, 129] on button "Approve" at bounding box center [228, 128] width 30 height 10
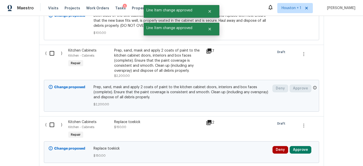
scroll to position [3544, 0]
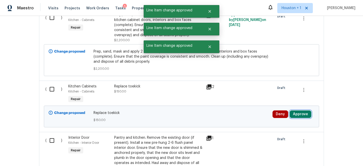
click at [297, 110] on button "Approve" at bounding box center [301, 114] width 22 height 8
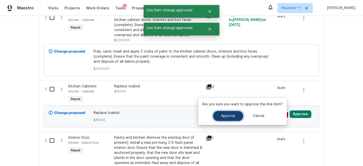
click at [233, 113] on button "Approve" at bounding box center [228, 116] width 30 height 10
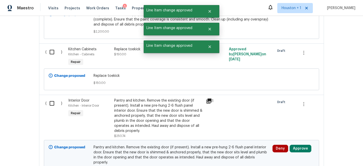
scroll to position [3612, 0]
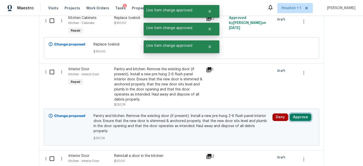
click at [300, 115] on button "Approve" at bounding box center [301, 117] width 22 height 8
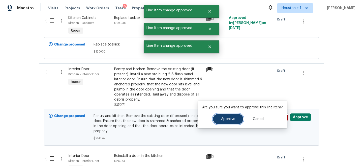
click at [226, 121] on button "Approve" at bounding box center [228, 119] width 30 height 10
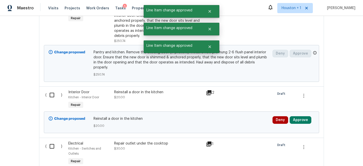
scroll to position [3686, 0]
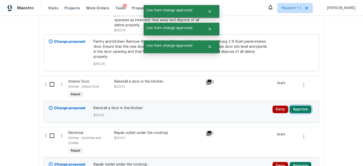
click at [296, 105] on button "Approve" at bounding box center [301, 109] width 22 height 8
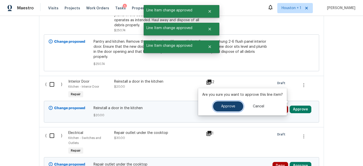
click at [234, 109] on button "Approve" at bounding box center [228, 106] width 30 height 10
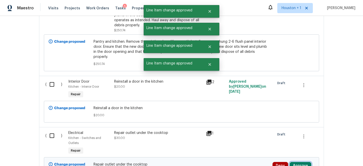
click at [305, 162] on button "Approve" at bounding box center [301, 166] width 22 height 8
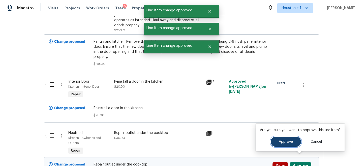
click at [288, 141] on span "Approve" at bounding box center [286, 142] width 14 height 4
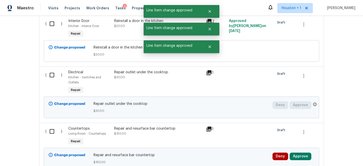
scroll to position [3759, 0]
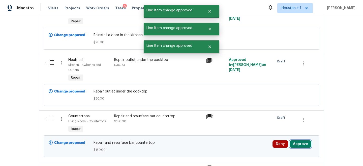
click at [295, 140] on button "Approve" at bounding box center [301, 144] width 22 height 8
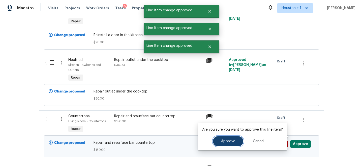
click at [220, 141] on button "Approve" at bounding box center [228, 141] width 30 height 10
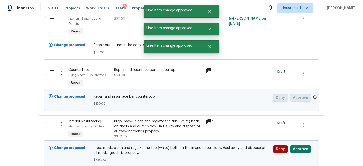
scroll to position [3814, 0]
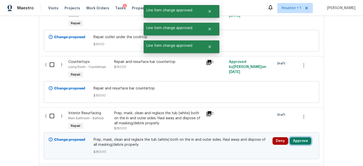
click at [297, 137] on button "Approve" at bounding box center [301, 141] width 22 height 8
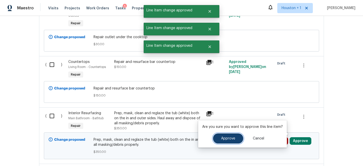
click at [224, 136] on button "Approve" at bounding box center [228, 138] width 30 height 10
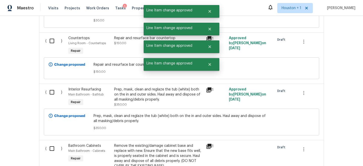
scroll to position [3875, 0]
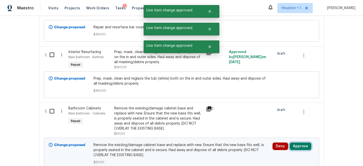
click at [299, 142] on button "Approve" at bounding box center [301, 146] width 22 height 8
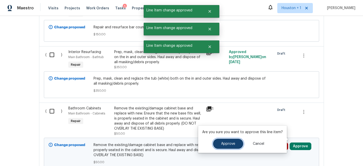
click at [238, 142] on button "Approve" at bounding box center [228, 144] width 30 height 10
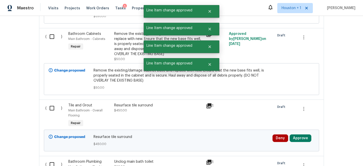
scroll to position [3954, 0]
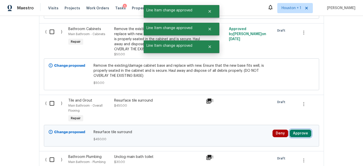
click at [305, 129] on button "Approve" at bounding box center [301, 133] width 22 height 8
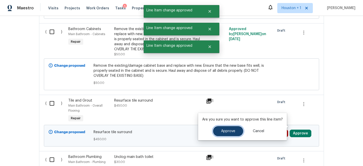
click at [231, 132] on span "Approve" at bounding box center [228, 131] width 14 height 4
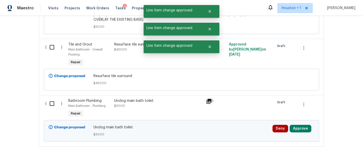
scroll to position [4018, 0]
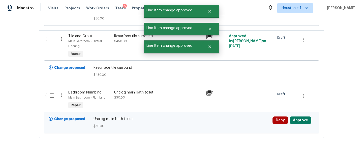
click at [299, 115] on div "Deny Approve" at bounding box center [293, 122] width 45 height 15
click at [297, 116] on button "Approve" at bounding box center [301, 120] width 22 height 8
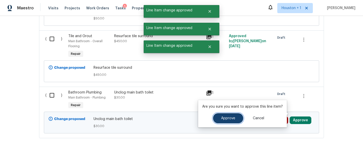
click at [240, 117] on button "Approve" at bounding box center [228, 118] width 30 height 10
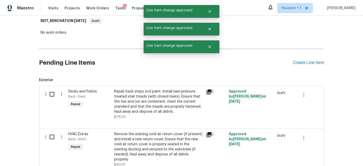
scroll to position [0, 0]
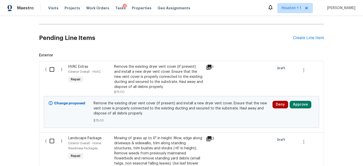
scroll to position [118, 0]
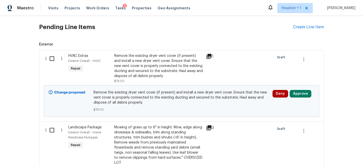
click at [311, 92] on div "Deny Approve" at bounding box center [294, 94] width 42 height 8
click at [299, 98] on div "Deny Approve" at bounding box center [293, 100] width 45 height 25
click at [301, 91] on button "Approve" at bounding box center [301, 94] width 22 height 8
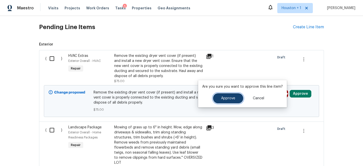
click at [239, 97] on button "Approve" at bounding box center [228, 98] width 30 height 10
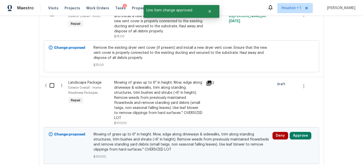
scroll to position [168, 0]
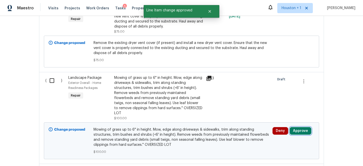
click at [302, 127] on button "Approve" at bounding box center [301, 131] width 22 height 8
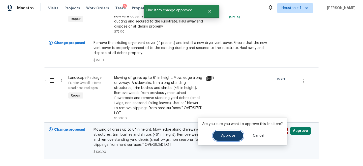
click at [232, 132] on button "Approve" at bounding box center [228, 135] width 30 height 10
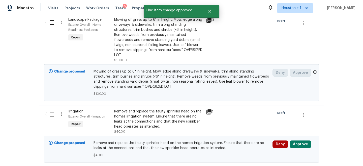
scroll to position [234, 0]
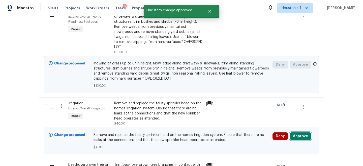
click at [296, 138] on button "Approve" at bounding box center [301, 136] width 22 height 8
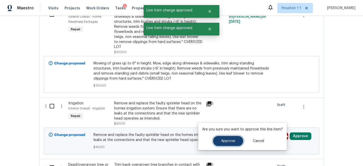
click at [228, 142] on span "Approve" at bounding box center [228, 141] width 14 height 4
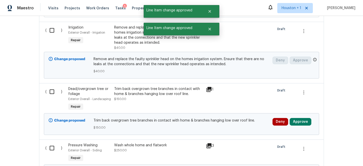
scroll to position [330, 0]
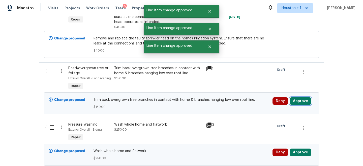
click at [295, 104] on button "Approve" at bounding box center [301, 101] width 22 height 8
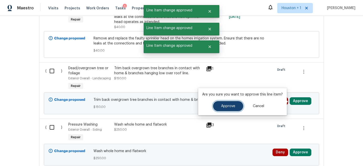
click at [228, 102] on button "Approve" at bounding box center [228, 106] width 30 height 10
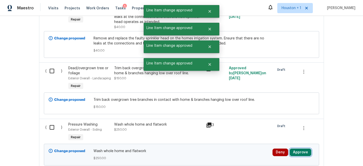
click at [305, 150] on button "Approve" at bounding box center [301, 152] width 22 height 8
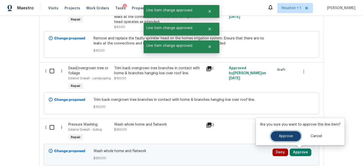
click at [286, 140] on button "Approve" at bounding box center [286, 136] width 30 height 10
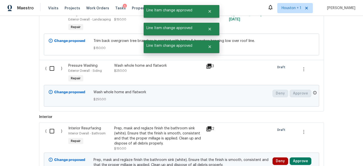
scroll to position [404, 0]
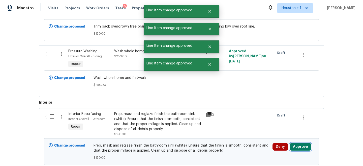
click at [295, 146] on button "Approve" at bounding box center [301, 147] width 22 height 8
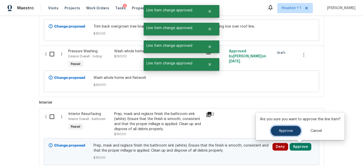
click at [282, 126] on button "Approve" at bounding box center [286, 131] width 30 height 10
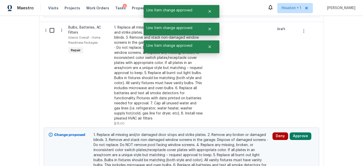
scroll to position [551, 0]
click at [305, 134] on button "Approve" at bounding box center [301, 136] width 22 height 8
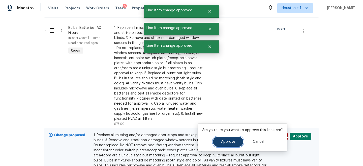
click at [235, 139] on button "Approve" at bounding box center [228, 142] width 30 height 10
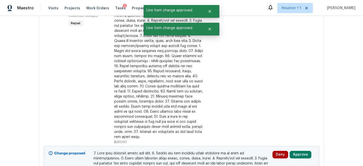
scroll to position [754, 0]
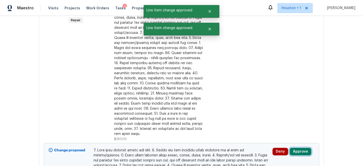
click at [303, 149] on button "Approve" at bounding box center [301, 152] width 22 height 8
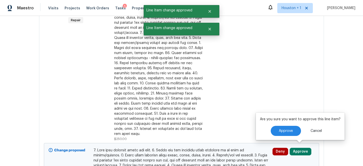
click at [287, 138] on div "Are you sure you want to approve this line item? Approve Cancel" at bounding box center [300, 126] width 89 height 27
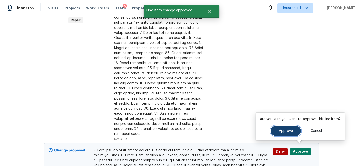
click at [288, 128] on button "Approve" at bounding box center [286, 131] width 30 height 10
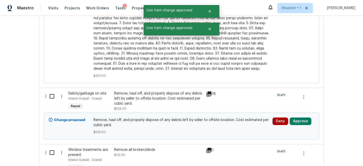
scroll to position [898, 0]
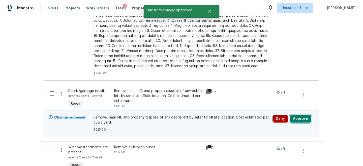
click at [305, 115] on button "Approve" at bounding box center [301, 119] width 22 height 8
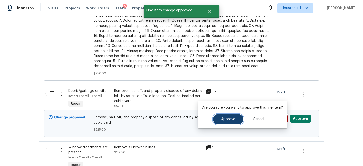
click at [238, 115] on button "Approve" at bounding box center [228, 119] width 30 height 10
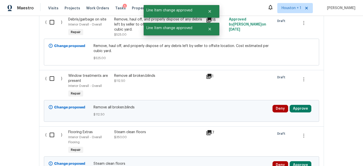
scroll to position [1004, 0]
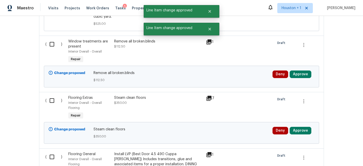
click at [293, 66] on div "Change proposed Remove all broken.blinds $112.50 Deny Approve" at bounding box center [182, 77] width 276 height 22
click at [294, 70] on button "Approve" at bounding box center [301, 74] width 22 height 8
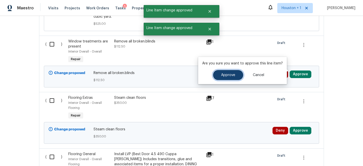
click at [228, 75] on span "Approve" at bounding box center [228, 75] width 14 height 4
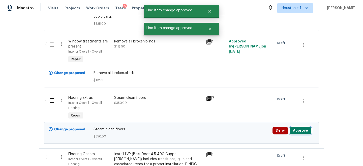
click at [297, 129] on button "Approve" at bounding box center [301, 131] width 22 height 8
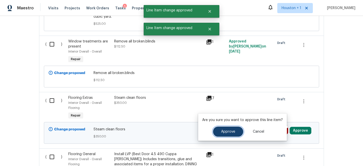
click at [229, 134] on button "Approve" at bounding box center [228, 131] width 30 height 10
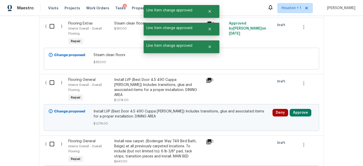
scroll to position [1092, 0]
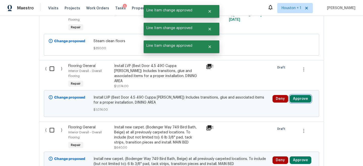
click at [302, 96] on button "Approve" at bounding box center [301, 99] width 22 height 8
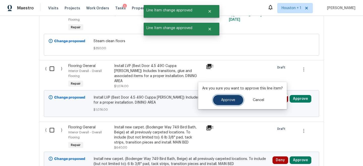
click at [221, 102] on button "Approve" at bounding box center [228, 100] width 30 height 10
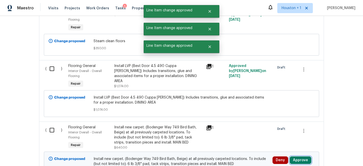
click at [302, 157] on button "Approve" at bounding box center [301, 160] width 22 height 8
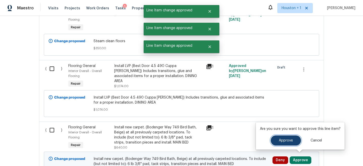
click at [288, 140] on span "Approve" at bounding box center [286, 141] width 14 height 4
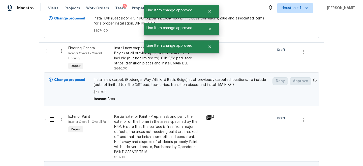
scroll to position [1194, 0]
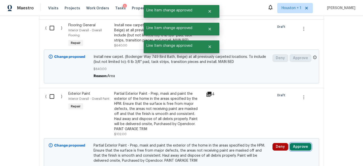
click at [302, 144] on button "Approve" at bounding box center [301, 147] width 22 height 8
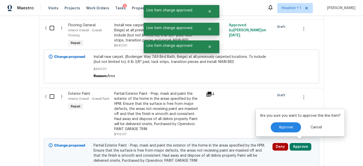
click at [273, 118] on p "Are you sure you want to approve this line item?" at bounding box center [300, 115] width 81 height 5
click at [276, 130] on button "Approve" at bounding box center [286, 127] width 30 height 10
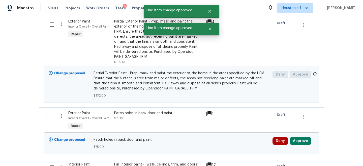
scroll to position [1295, 0]
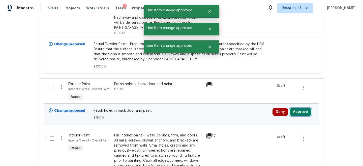
click at [300, 109] on button "Approve" at bounding box center [301, 112] width 22 height 8
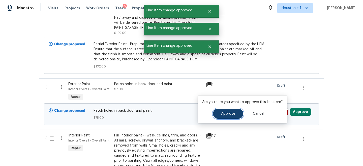
click at [230, 115] on span "Approve" at bounding box center [228, 114] width 14 height 4
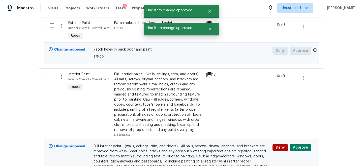
scroll to position [1373, 0]
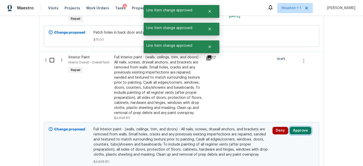
click at [299, 129] on button "Approve" at bounding box center [301, 131] width 22 height 8
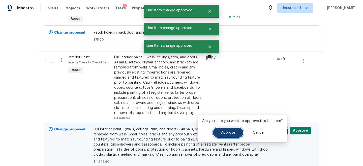
click at [230, 130] on button "Approve" at bounding box center [228, 132] width 30 height 10
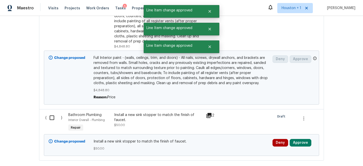
scroll to position [1470, 0]
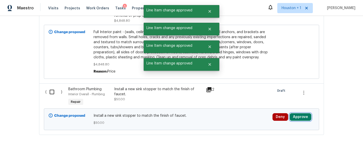
click at [293, 115] on button "Approve" at bounding box center [301, 117] width 22 height 8
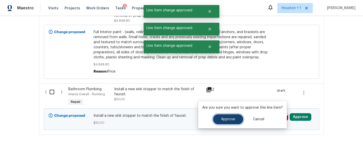
click at [224, 121] on span "Approve" at bounding box center [228, 119] width 14 height 4
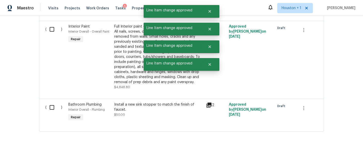
scroll to position [943, 0]
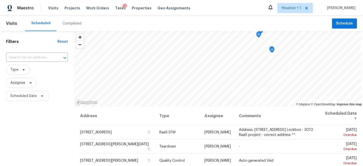
click at [73, 16] on div "Completed" at bounding box center [72, 23] width 31 height 15
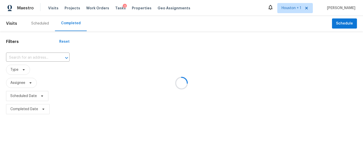
click at [13, 72] on div at bounding box center [181, 83] width 363 height 166
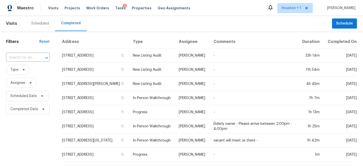
click at [13, 57] on input "text" at bounding box center [21, 58] width 30 height 8
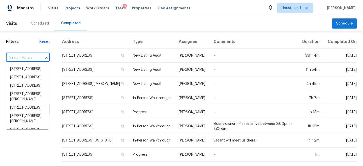
paste input "[STREET_ADDRESS][PERSON_NAME][DATE]"
type input "[STREET_ADDRESS][PERSON_NAME][DATE]"
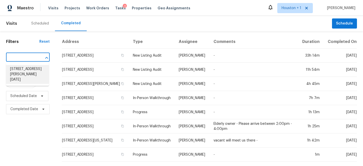
click at [21, 72] on li "[STREET_ADDRESS][PERSON_NAME][DATE]" at bounding box center [27, 74] width 43 height 19
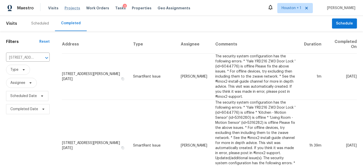
click at [71, 10] on span "Projects" at bounding box center [73, 8] width 16 height 5
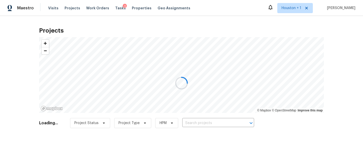
click at [228, 129] on div at bounding box center [181, 83] width 363 height 166
click at [213, 124] on div at bounding box center [181, 83] width 363 height 166
click at [201, 122] on div at bounding box center [181, 83] width 363 height 166
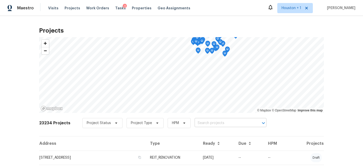
click at [201, 125] on input "text" at bounding box center [224, 123] width 58 height 8
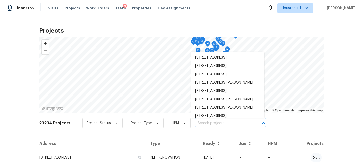
paste input "[STREET_ADDRESS][PERSON_NAME][DATE]"
type input "[STREET_ADDRESS][PERSON_NAME][DATE]"
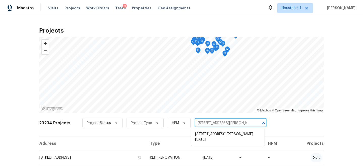
scroll to position [0, 17]
click at [203, 136] on li "[STREET_ADDRESS][PERSON_NAME][DATE]" at bounding box center [227, 137] width 73 height 14
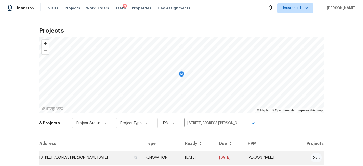
click at [171, 158] on td "RENOVATION" at bounding box center [161, 157] width 39 height 14
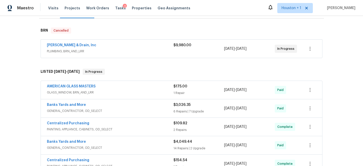
scroll to position [83, 0]
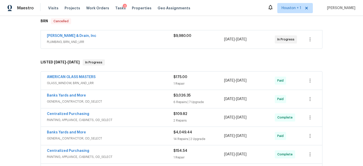
click at [129, 82] on span "GLASS_WINDOW, BRN_AND_LRR" at bounding box center [110, 82] width 127 height 5
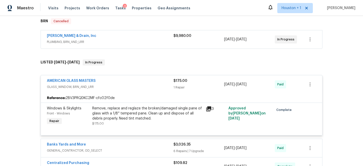
click at [129, 82] on div "AMERICAN GLASS MASTERS" at bounding box center [110, 81] width 127 height 6
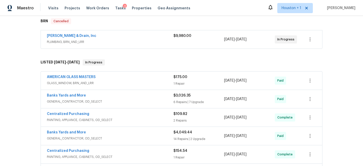
click at [136, 38] on div "[PERSON_NAME] & Drain, Inc" at bounding box center [110, 36] width 127 height 6
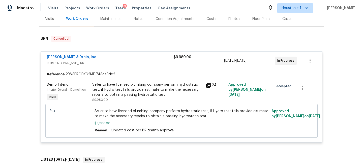
scroll to position [62, 0]
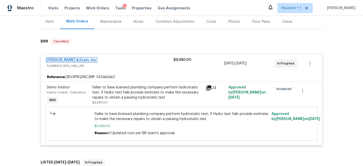
click at [83, 60] on link "[PERSON_NAME] & Drain, Inc" at bounding box center [71, 60] width 49 height 4
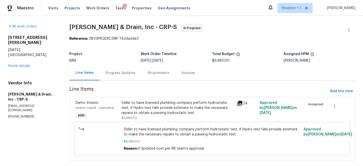
click at [116, 69] on div "Progress Updates" at bounding box center [121, 72] width 42 height 15
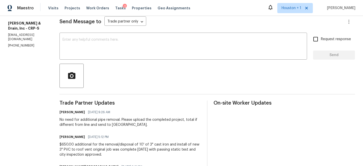
scroll to position [83, 0]
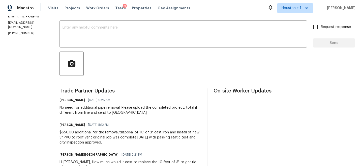
click at [102, 114] on div "No need for additional pipe removal. Please upload the completed project, total…" at bounding box center [131, 110] width 142 height 10
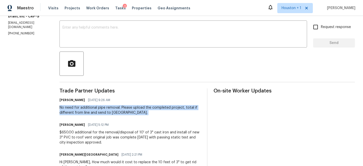
click at [102, 114] on div "No need for additional pipe removal. Please upload the completed project, total…" at bounding box center [131, 110] width 142 height 10
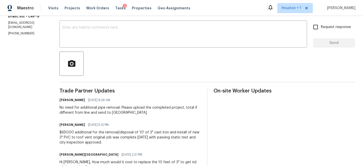
click at [94, 109] on div "No need for additional pipe removal. Please upload the completed project, total…" at bounding box center [131, 110] width 142 height 10
click at [90, 109] on div "No need for additional pipe removal. Please upload the completed project, total…" at bounding box center [131, 110] width 142 height 10
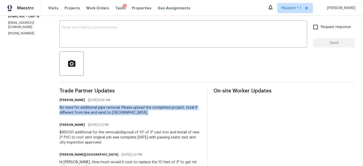
click at [90, 109] on div "No need for additional pipe removal. Please upload the completed project, total…" at bounding box center [131, 110] width 142 height 10
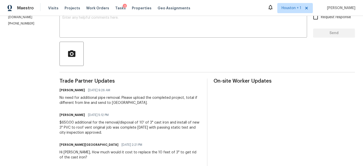
scroll to position [109, 0]
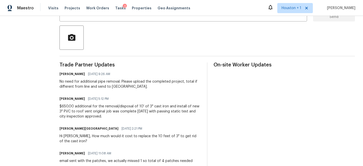
click at [114, 136] on div "Hi Philip, How much would it cost to replace the 10 feet of 3" to get rid of th…" at bounding box center [131, 138] width 142 height 10
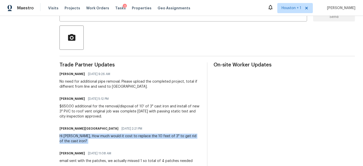
click at [114, 136] on div "Hi Philip, How much would it cost to replace the 10 feet of 3" to get rid of th…" at bounding box center [131, 138] width 142 height 10
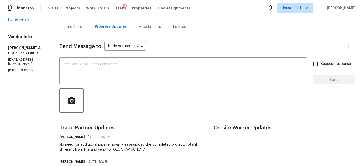
scroll to position [0, 0]
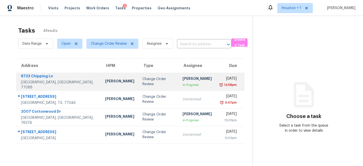
click at [220, 84] on div "12:58pm" at bounding box center [228, 84] width 17 height 5
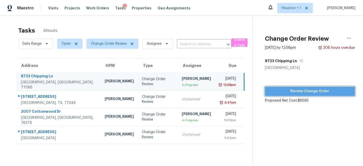
click at [299, 93] on span "Review Change Order" at bounding box center [310, 91] width 82 height 6
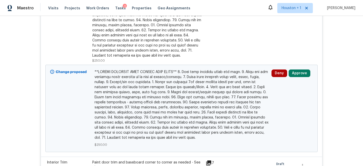
scroll to position [248, 0]
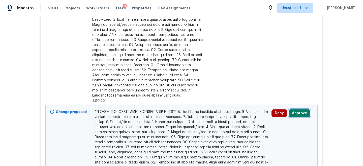
click at [301, 113] on button "Approve" at bounding box center [300, 113] width 22 height 8
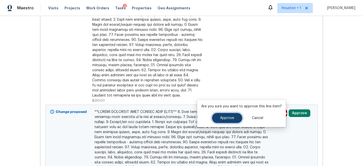
click at [212, 119] on button "Approve" at bounding box center [227, 118] width 30 height 10
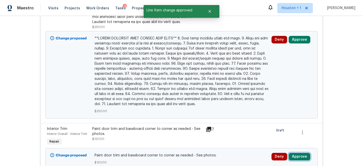
click at [294, 159] on button "Approve" at bounding box center [300, 157] width 22 height 8
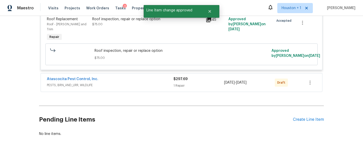
click at [281, 142] on div "Back to all projects [STREET_ADDRESS] 3 Beds | 1 1/2 Baths | Total: 1140 ft² | …" at bounding box center [181, 91] width 363 height 150
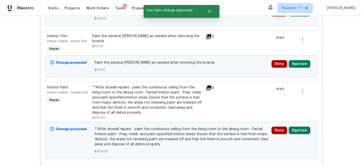
scroll to position [321, 0]
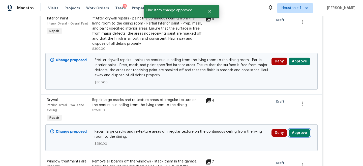
click at [307, 133] on button "Approve" at bounding box center [300, 133] width 22 height 8
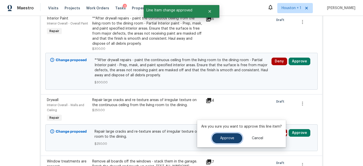
click at [234, 140] on button "Approve" at bounding box center [227, 138] width 30 height 10
